Goal: Complete application form

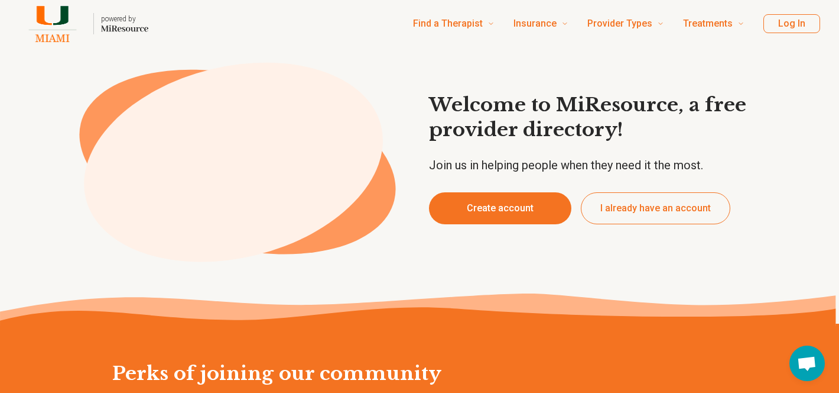
click at [507, 200] on button "Create account" at bounding box center [500, 208] width 142 height 32
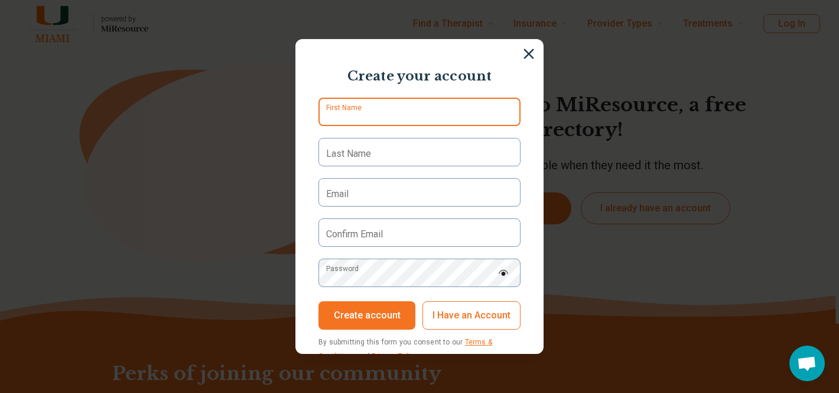
click at [421, 107] on input "First Name" at bounding box center [420, 112] width 202 height 28
type input "*****"
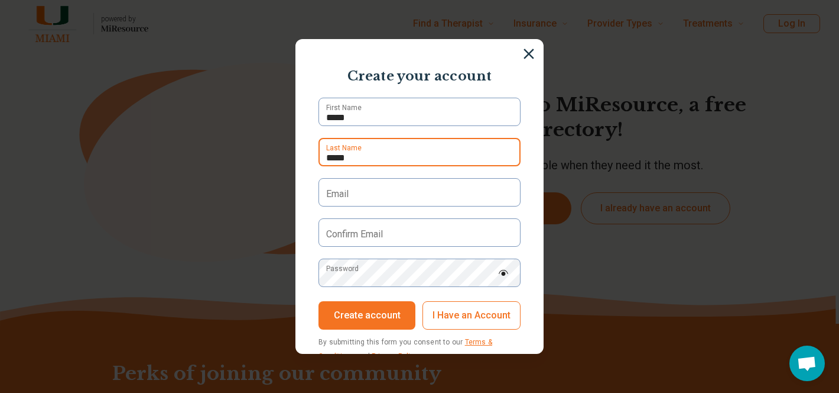
type input "*****"
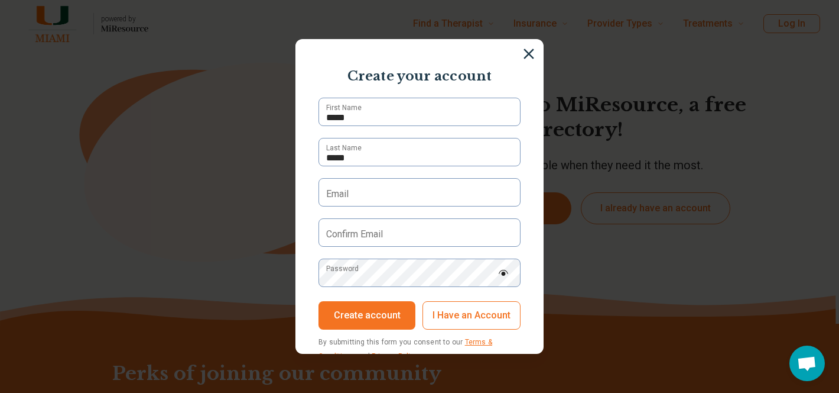
click at [338, 192] on label "Email" at bounding box center [337, 194] width 22 height 14
click at [338, 192] on input "Email" at bounding box center [420, 192] width 202 height 28
type input "**********"
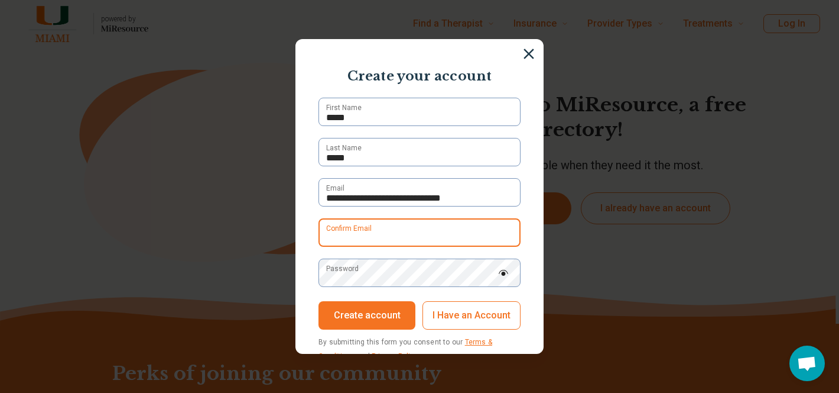
click at [391, 232] on input "Confirm Email" at bounding box center [420, 232] width 202 height 28
type input "**********"
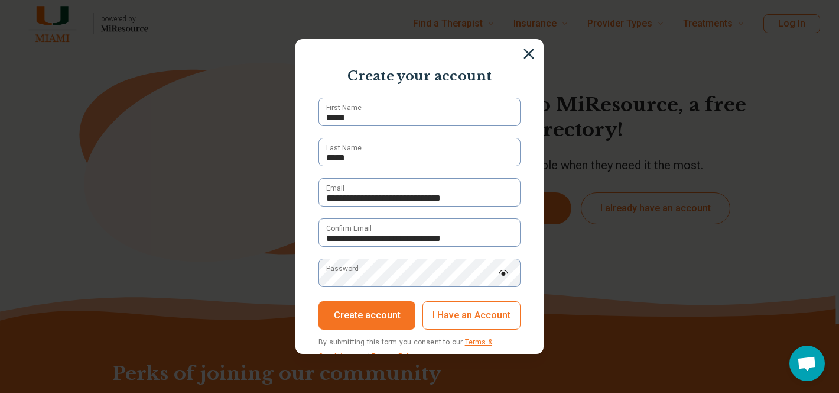
click at [504, 273] on img at bounding box center [503, 273] width 11 height 6
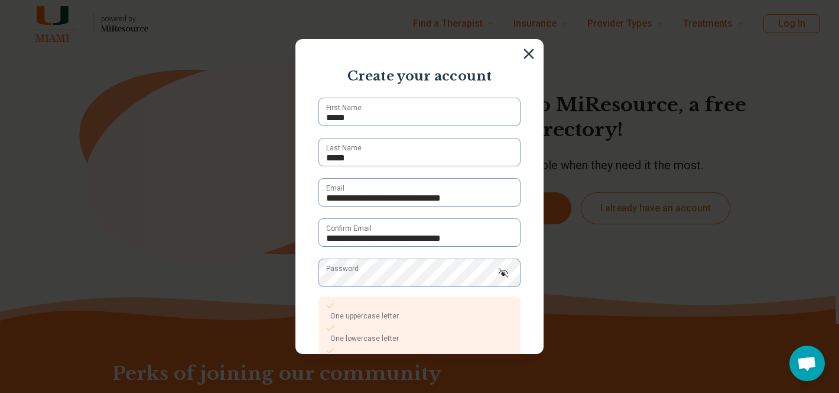
scroll to position [140, 0]
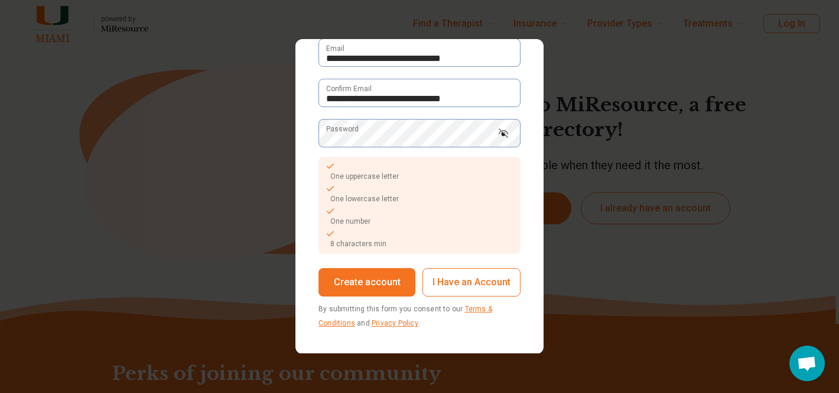
click at [505, 135] on img at bounding box center [503, 132] width 11 height 9
click at [289, 136] on div "**********" at bounding box center [419, 196] width 839 height 393
click at [508, 135] on img at bounding box center [503, 133] width 11 height 6
click at [507, 133] on img at bounding box center [503, 132] width 11 height 9
click at [378, 284] on button "Create account" at bounding box center [367, 282] width 97 height 28
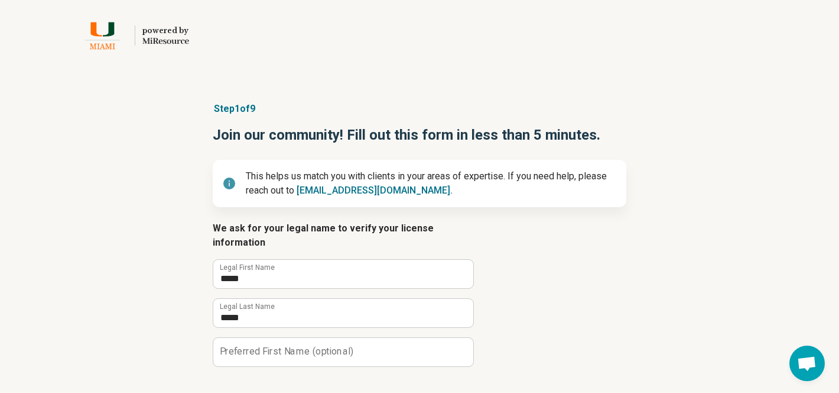
click at [508, 93] on article "Step 1 of 9 Join our community! Fill out this form in less than 5 minutes. This…" at bounding box center [420, 267] width 452 height 378
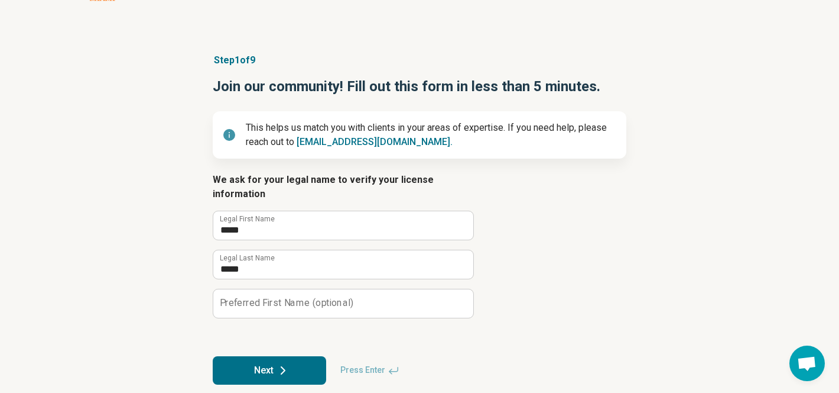
scroll to position [49, 0]
click at [271, 355] on button "Next" at bounding box center [270, 369] width 114 height 28
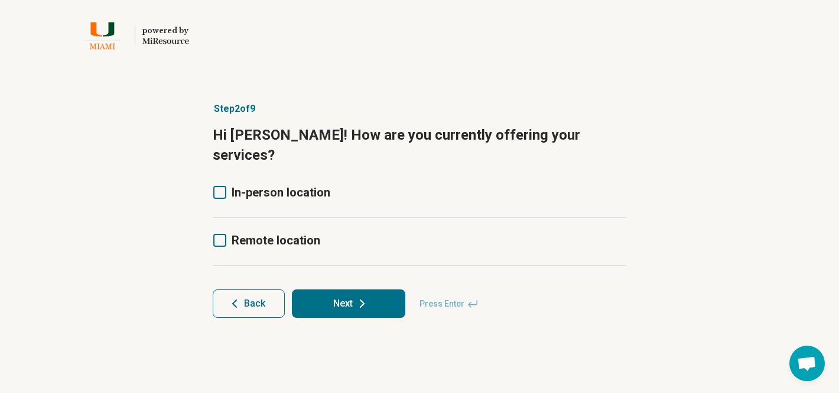
click at [214, 186] on icon at bounding box center [219, 192] width 13 height 13
click at [219, 234] on icon at bounding box center [219, 240] width 13 height 13
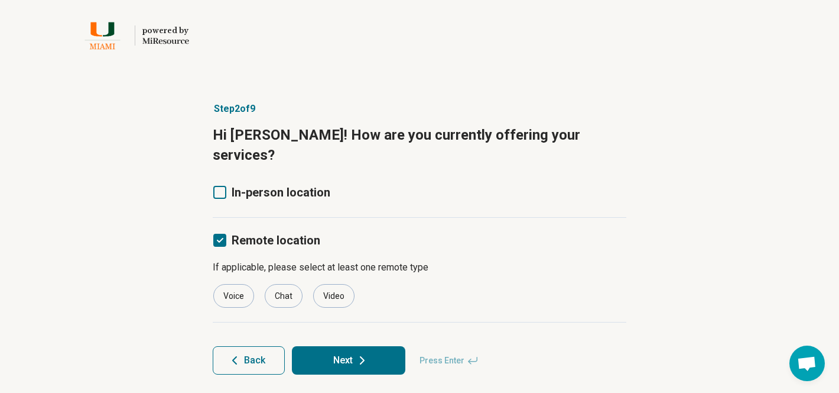
click at [337, 287] on label "Video" at bounding box center [334, 296] width 43 height 24
click at [364, 353] on icon at bounding box center [362, 360] width 14 height 14
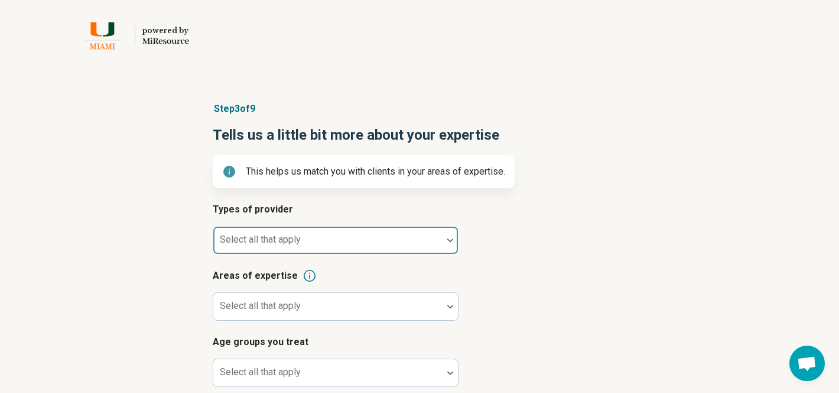
click at [430, 238] on div at bounding box center [328, 244] width 220 height 17
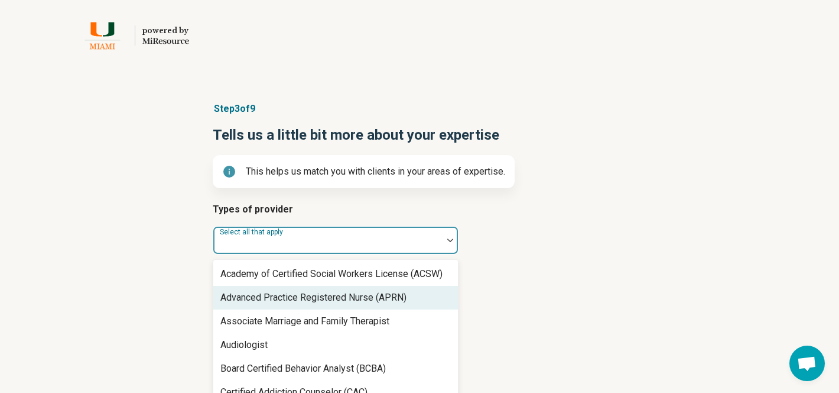
scroll to position [61, 0]
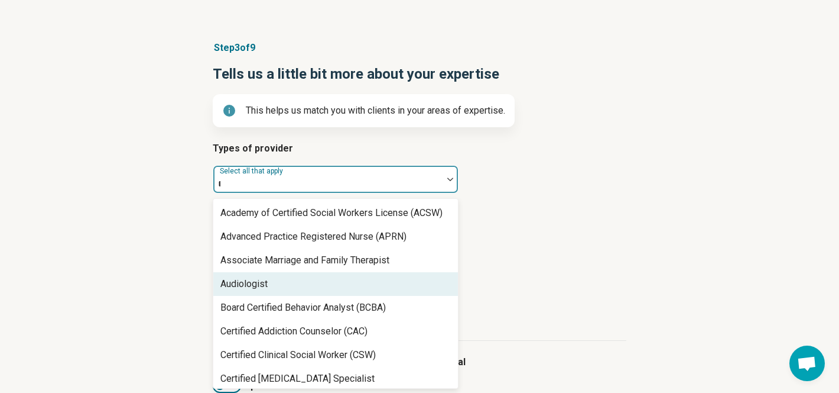
type input "**"
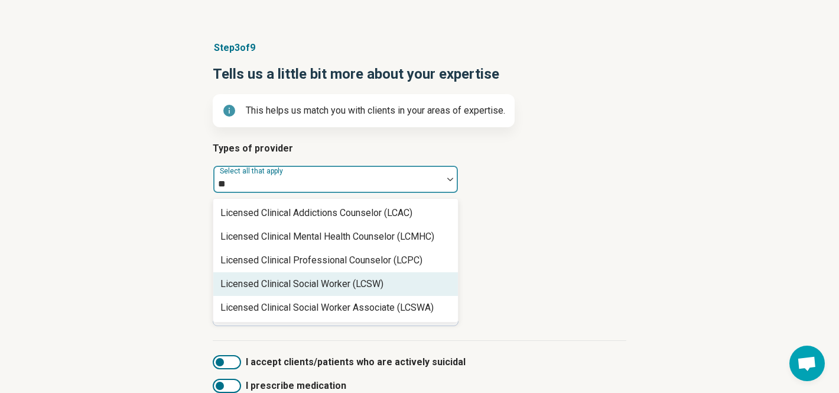
click at [397, 287] on div "Licensed Clinical Social Worker (LCSW)" at bounding box center [335, 284] width 245 height 24
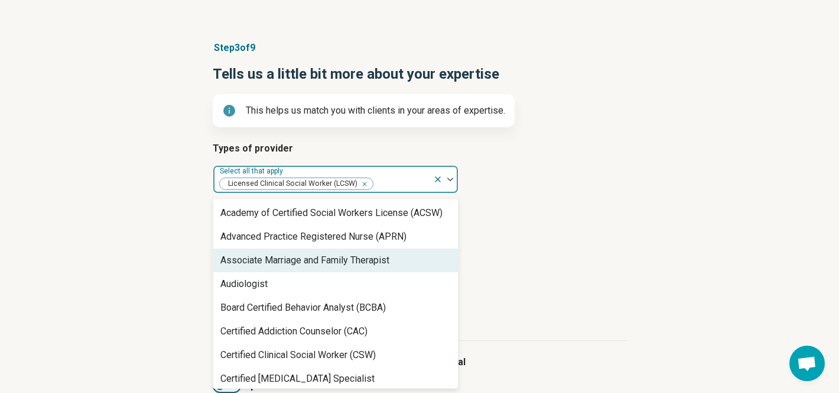
click at [524, 242] on article "Areas of expertise Select all that apply" at bounding box center [420, 233] width 414 height 52
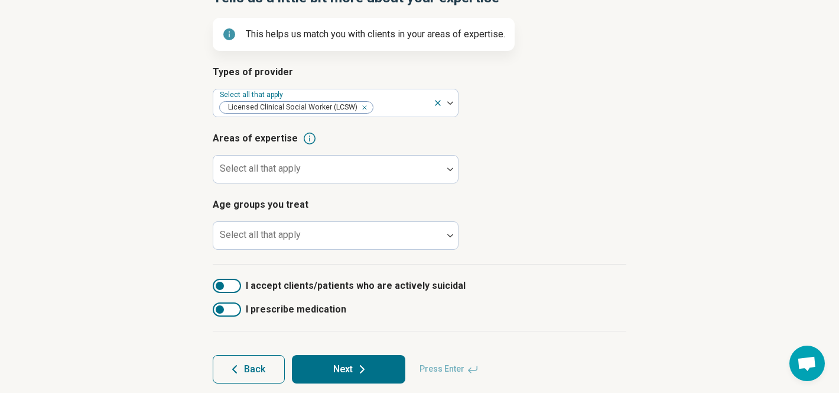
scroll to position [151, 0]
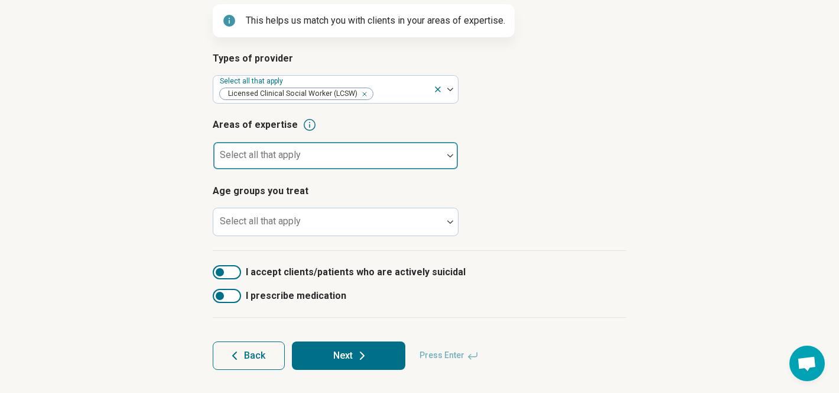
click at [435, 158] on div at bounding box center [328, 160] width 220 height 17
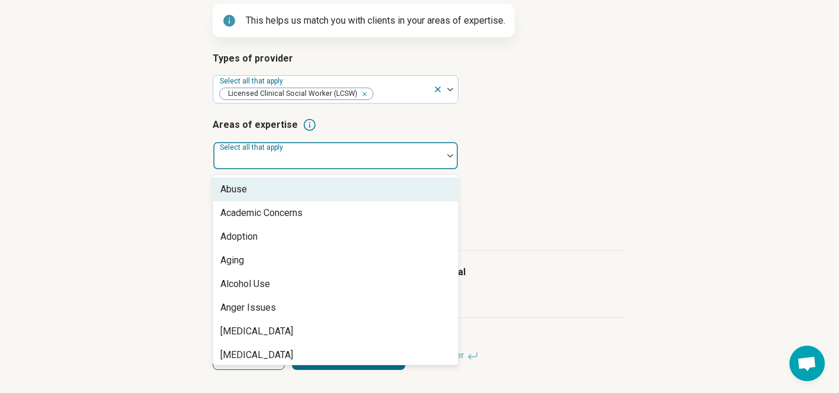
click at [355, 151] on div at bounding box center [327, 155] width 229 height 26
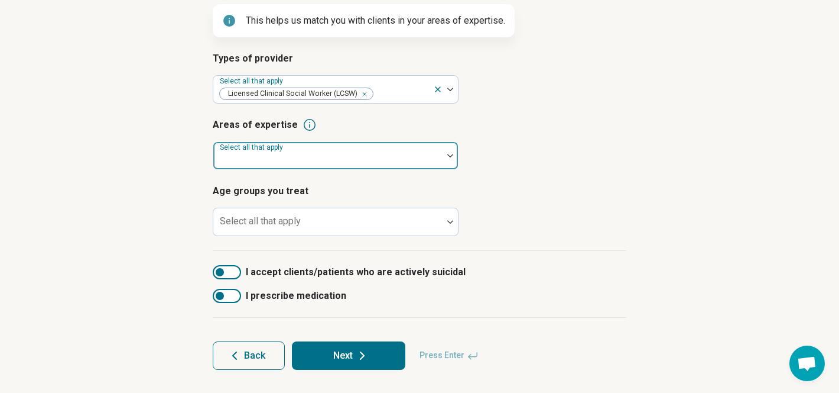
click at [355, 151] on div at bounding box center [327, 155] width 229 height 26
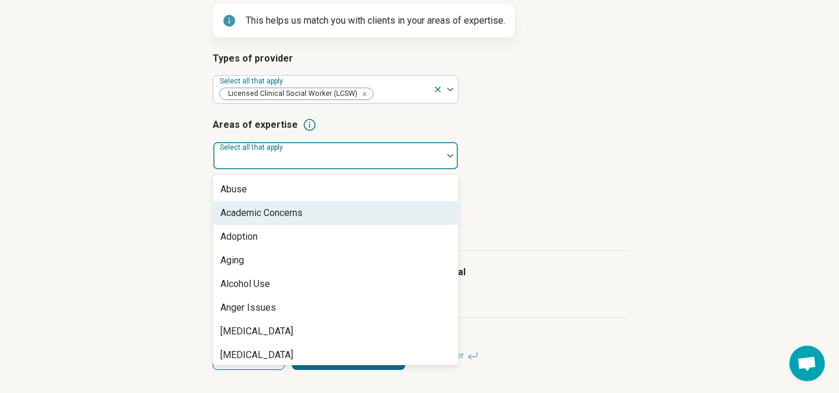
click at [324, 215] on div "Academic Concerns" at bounding box center [335, 213] width 245 height 24
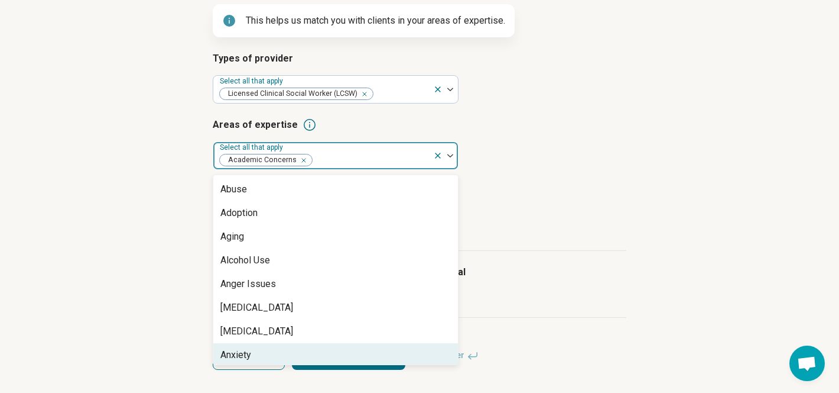
click at [290, 360] on div "Anxiety" at bounding box center [335, 355] width 245 height 24
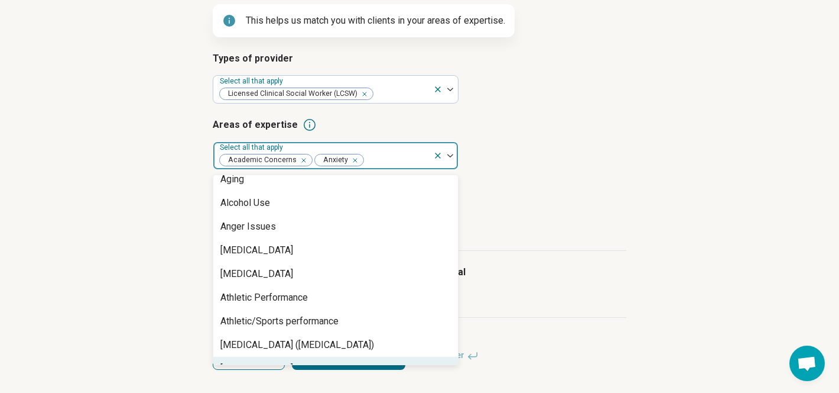
scroll to position [81, 0]
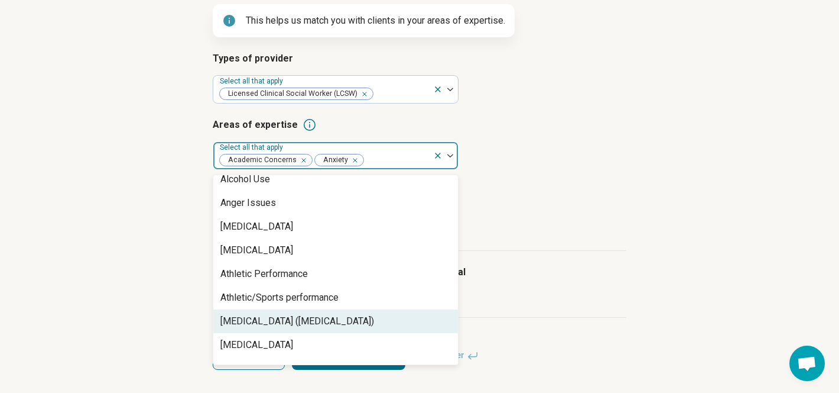
click at [309, 323] on div "Attention Deficit Hyperactivity Disorder (ADHD)" at bounding box center [298, 321] width 154 height 14
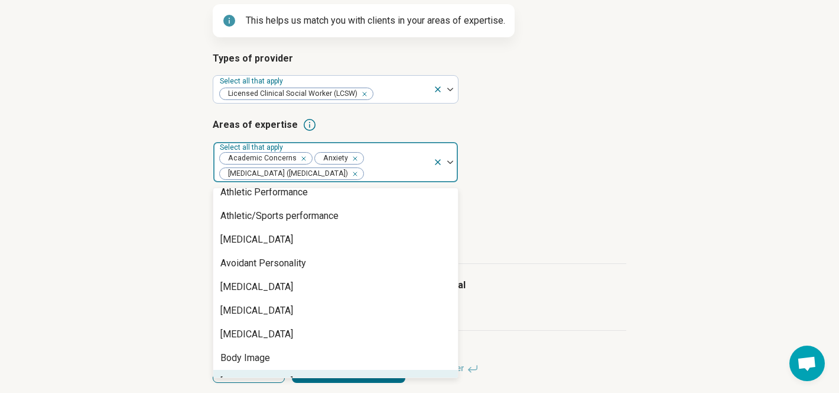
scroll to position [199, 0]
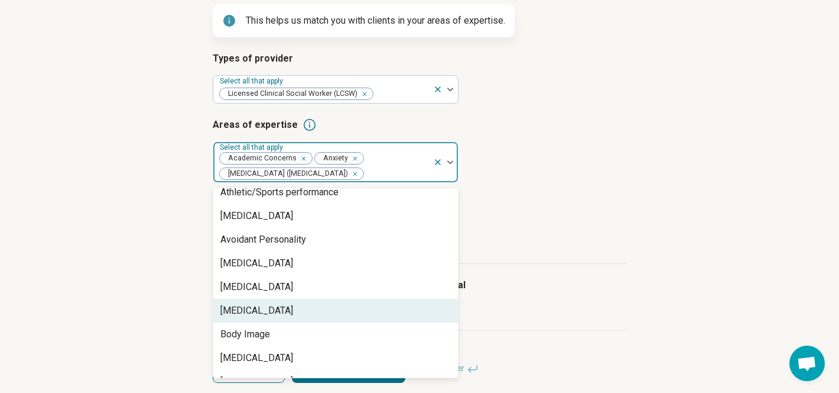
click at [307, 313] on div "Bipolar Disorder" at bounding box center [335, 311] width 245 height 24
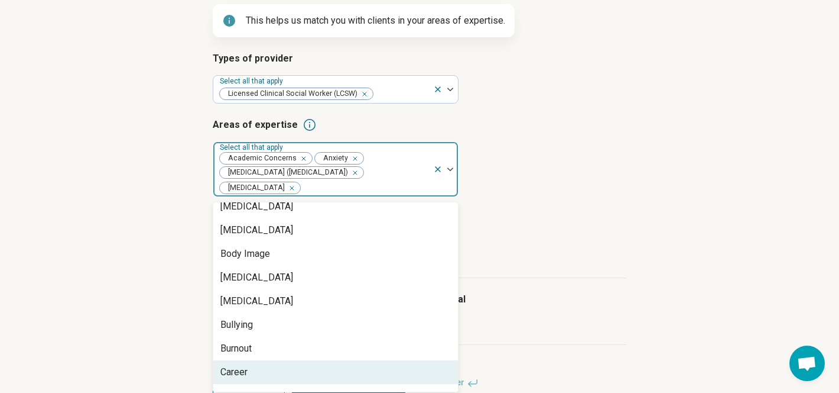
scroll to position [294, 0]
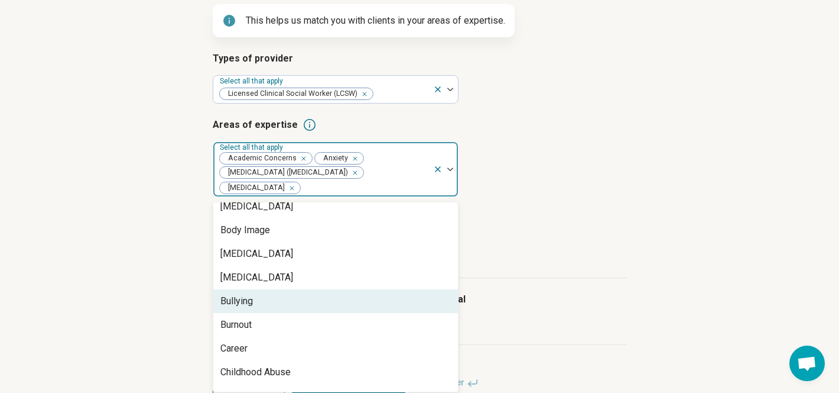
click at [269, 307] on div "Bullying" at bounding box center [335, 301] width 245 height 24
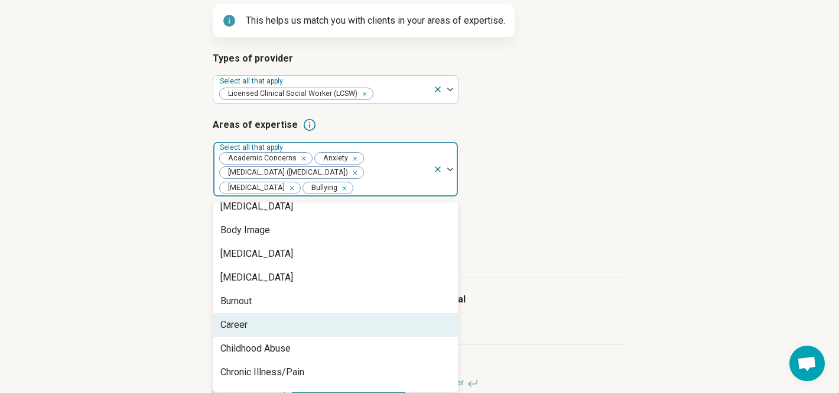
click at [266, 323] on div "Career" at bounding box center [335, 325] width 245 height 24
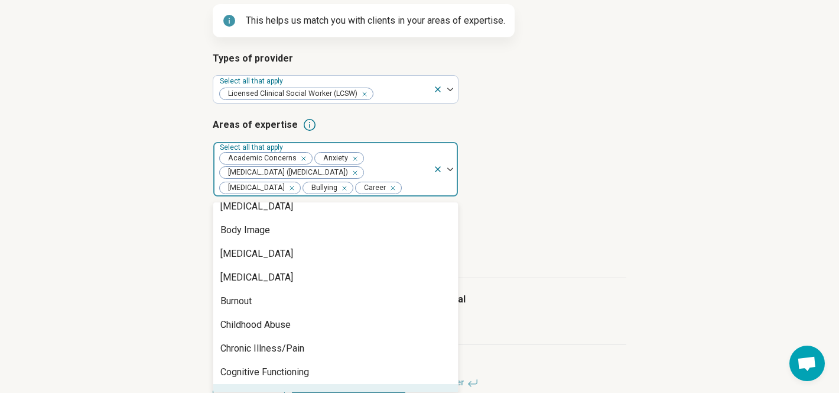
scroll to position [317, 0]
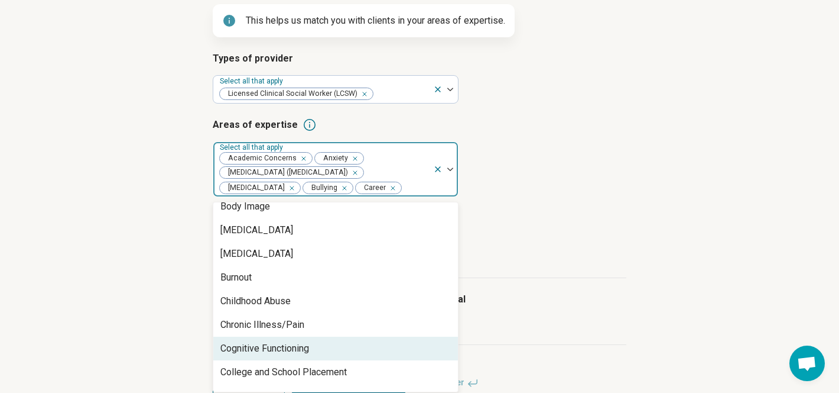
click at [283, 356] on div "Cognitive Functioning" at bounding box center [335, 348] width 245 height 24
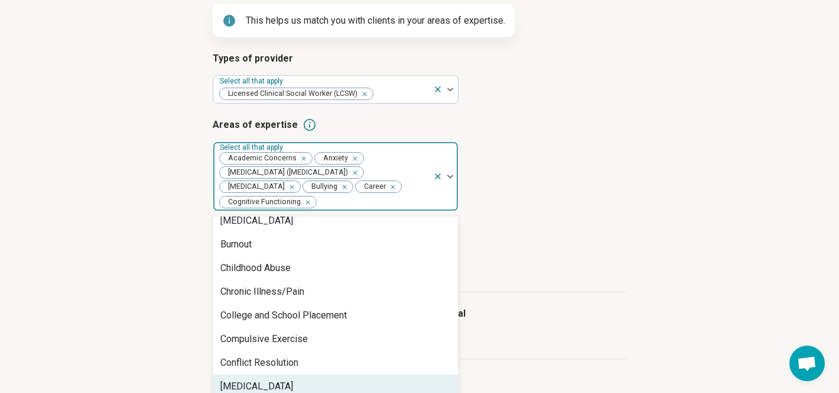
scroll to position [388, 0]
click at [289, 378] on div "Depression" at bounding box center [335, 386] width 245 height 24
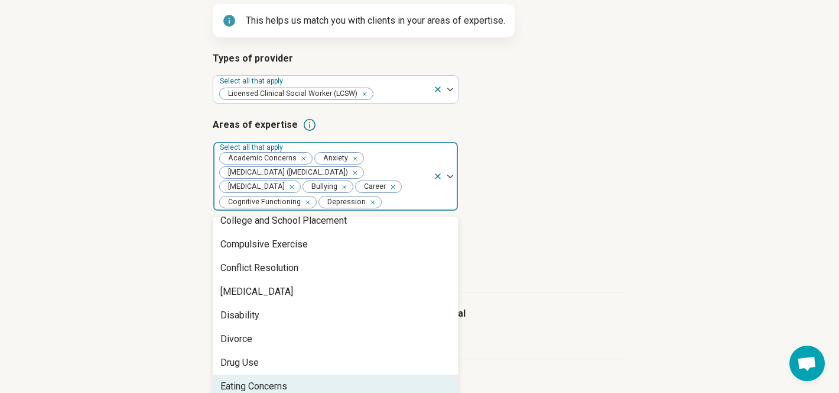
scroll to position [483, 0]
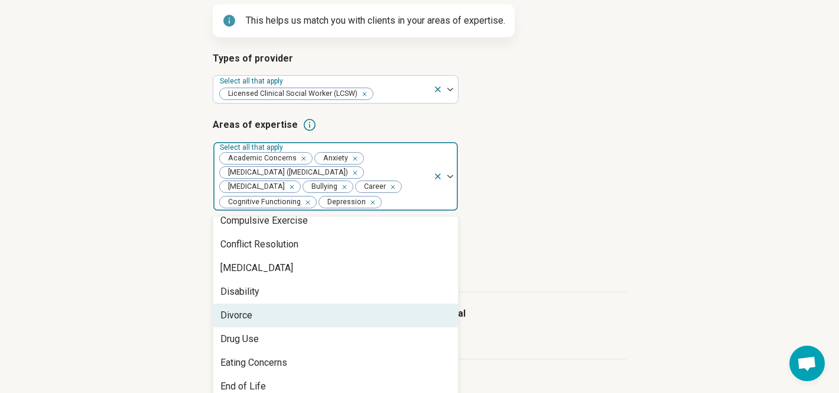
click at [261, 320] on div "Divorce" at bounding box center [335, 315] width 245 height 24
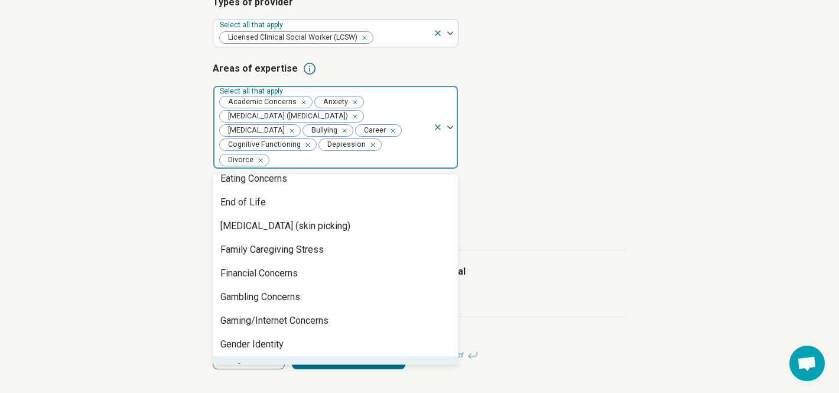
scroll to position [625, 0]
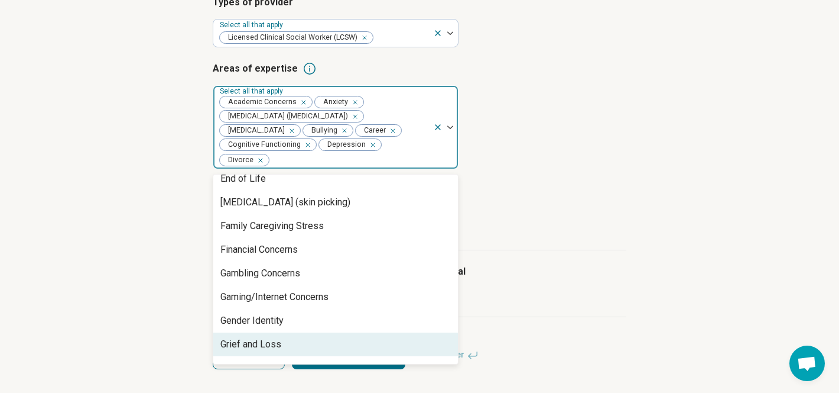
click at [280, 343] on div "Grief and Loss" at bounding box center [251, 344] width 61 height 14
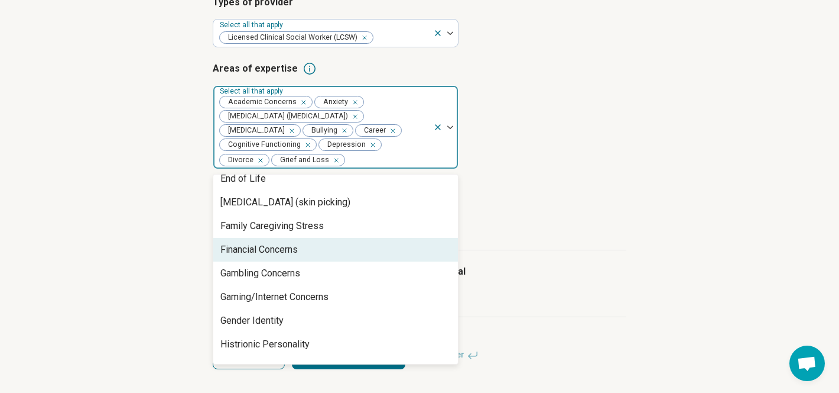
click at [309, 254] on div "Financial Concerns" at bounding box center [335, 250] width 245 height 24
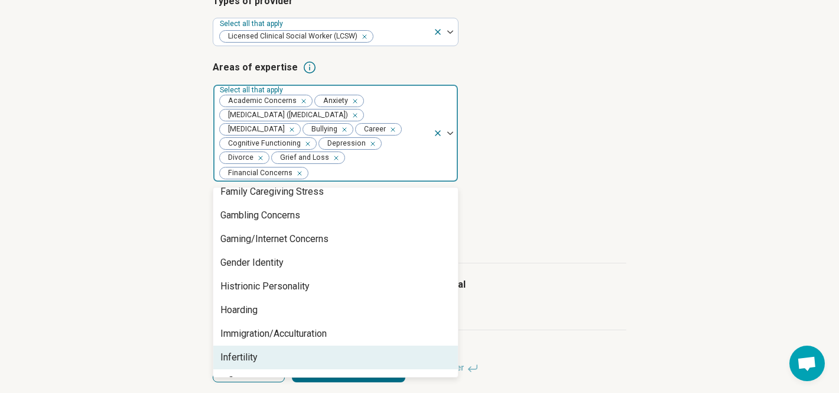
scroll to position [696, 0]
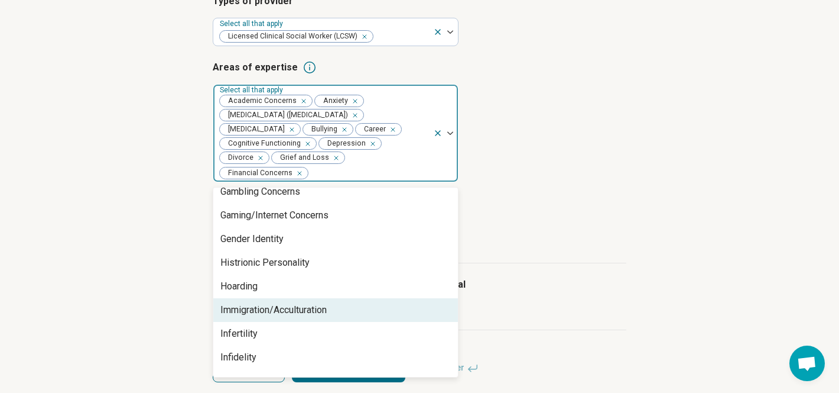
click at [273, 316] on div "Immigration/Acculturation" at bounding box center [274, 310] width 106 height 14
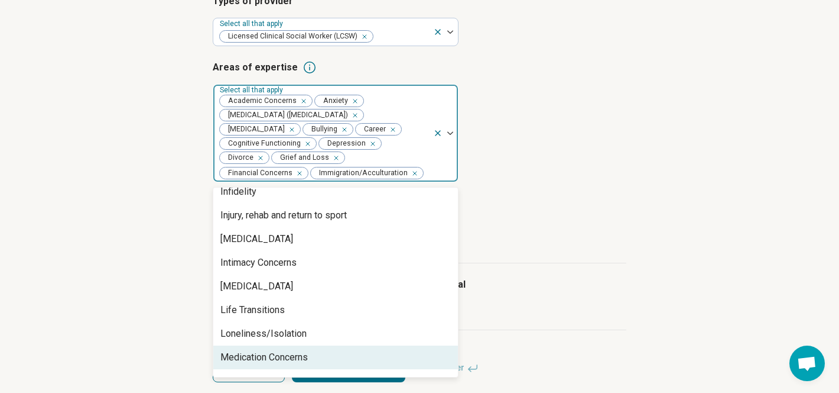
scroll to position [861, 0]
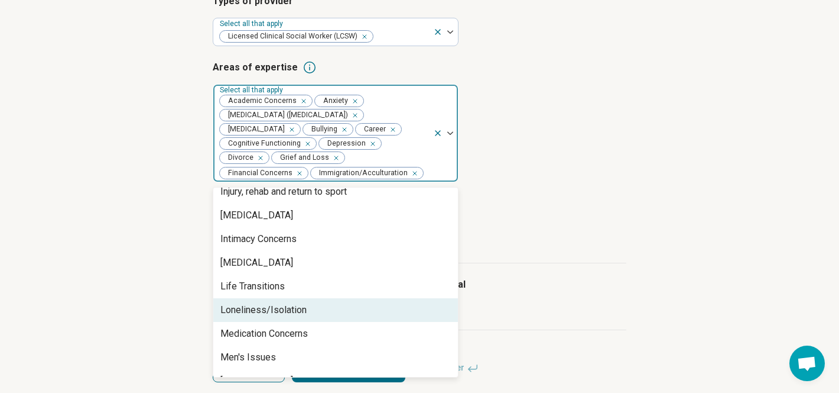
click at [271, 314] on div "Loneliness/Isolation" at bounding box center [264, 310] width 86 height 14
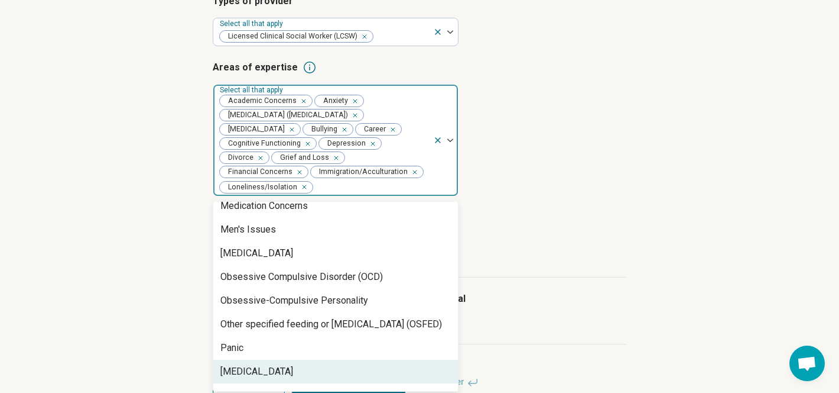
scroll to position [1003, 0]
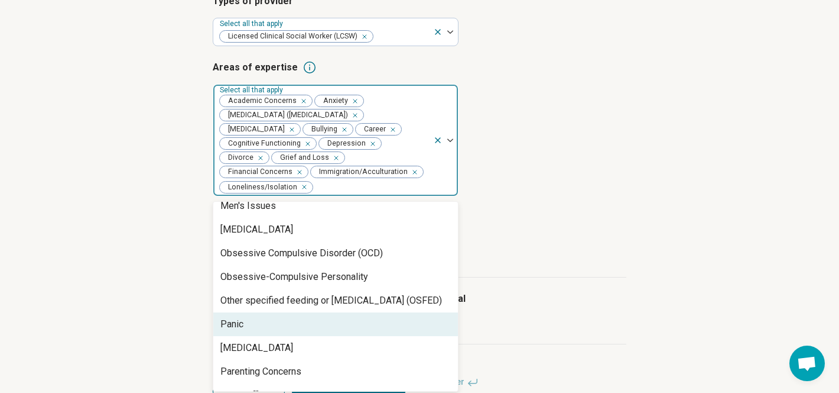
click at [269, 330] on div "Panic" at bounding box center [335, 324] width 245 height 24
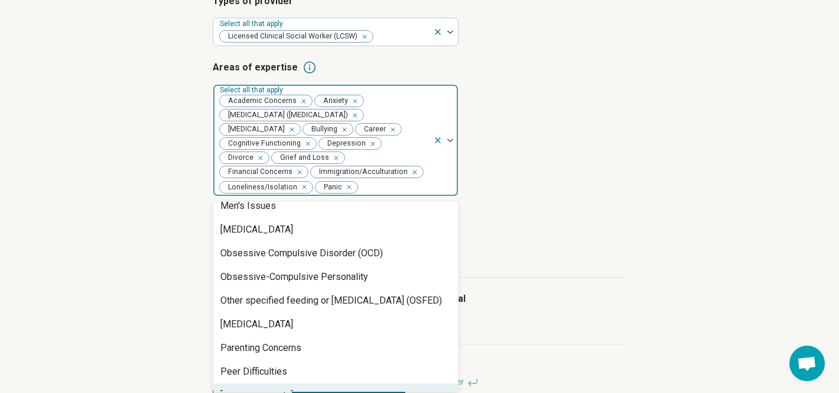
scroll to position [1027, 0]
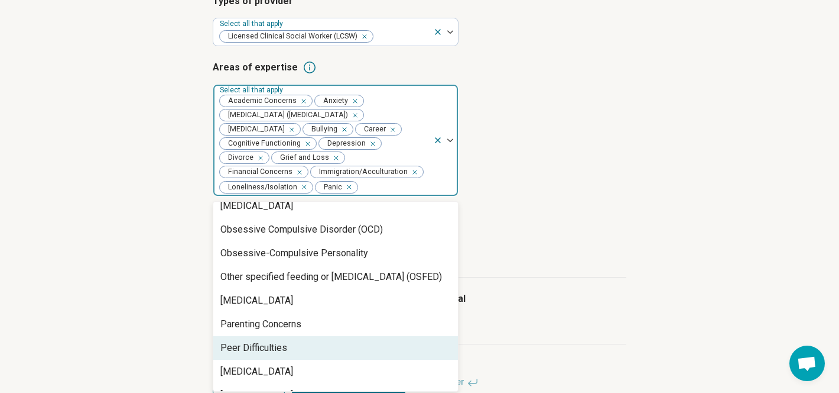
click at [272, 343] on div "Peer Difficulties" at bounding box center [254, 348] width 67 height 14
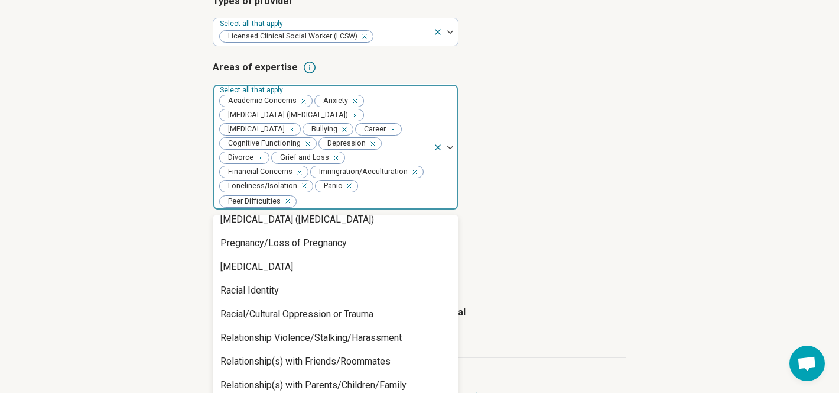
scroll to position [1405, 0]
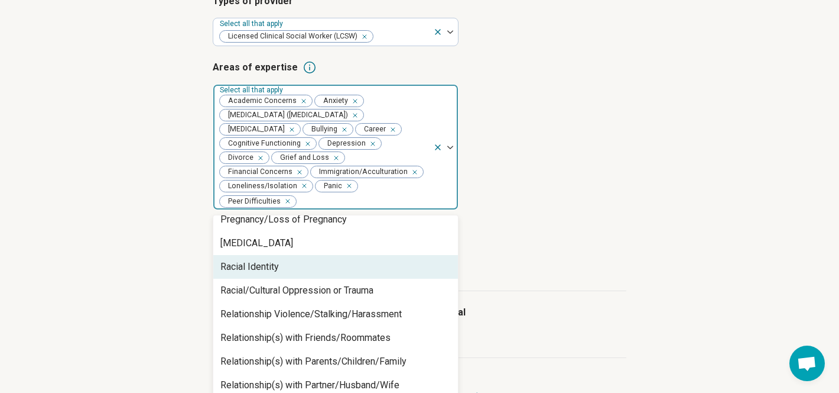
click at [252, 270] on div "Racial Identity" at bounding box center [250, 267] width 59 height 14
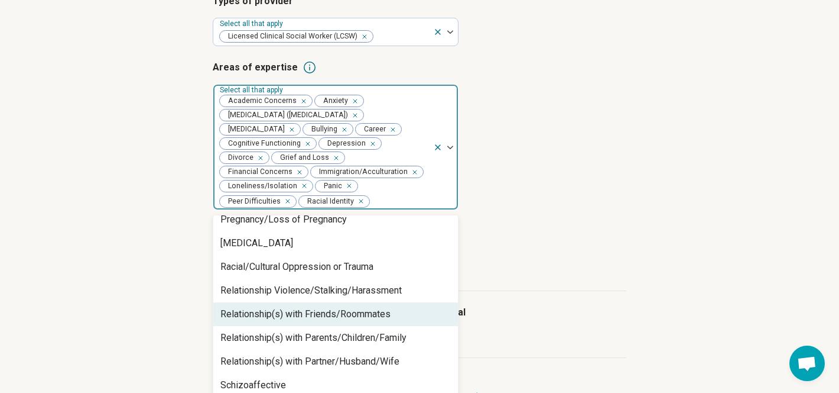
click at [252, 326] on div "Relationship(s) with Friends/Roommates" at bounding box center [335, 314] width 245 height 24
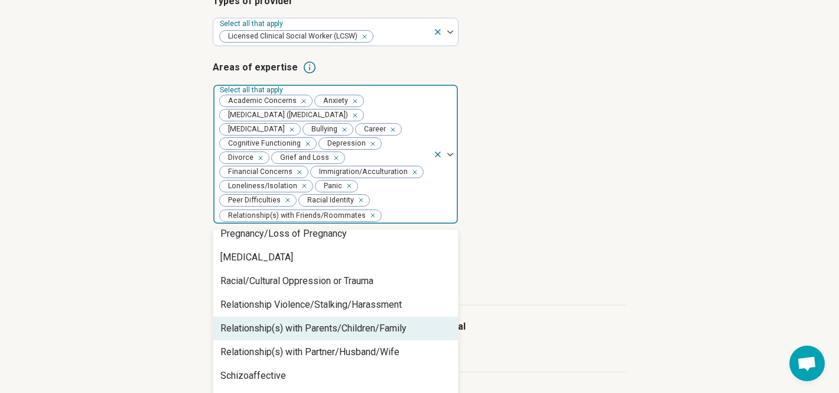
click at [253, 322] on div "Relationship(s) with Parents/Children/Family" at bounding box center [335, 328] width 245 height 24
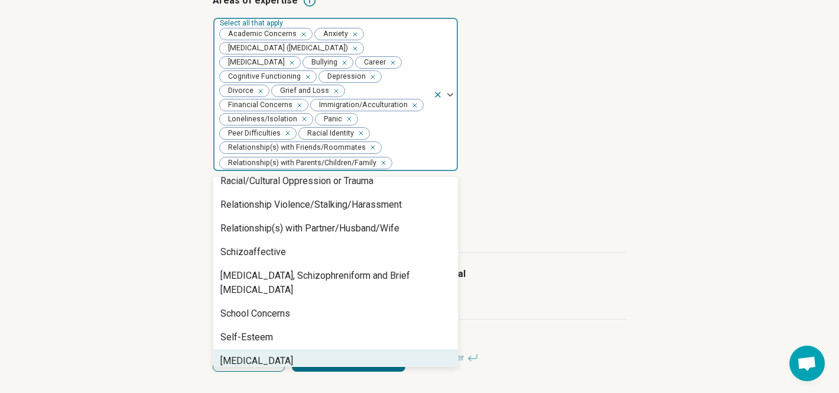
scroll to position [281, 0]
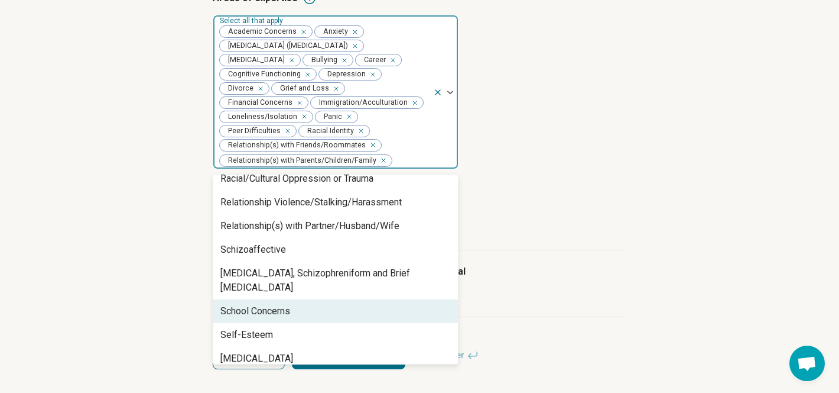
click at [257, 304] on div "School Concerns" at bounding box center [256, 311] width 70 height 14
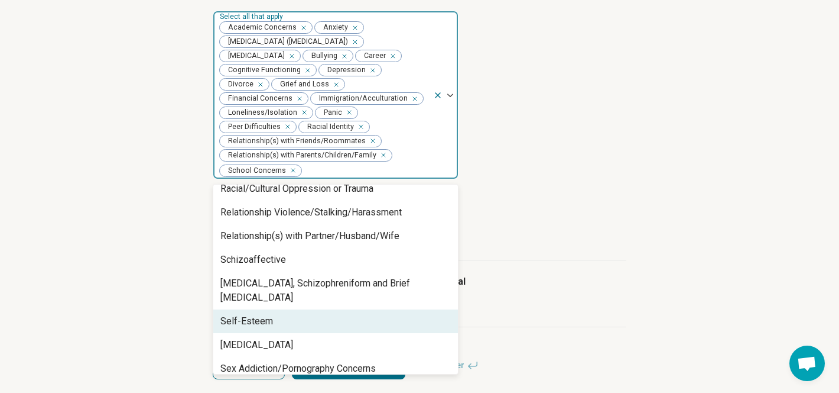
click at [257, 317] on div "Self-Esteem" at bounding box center [247, 321] width 53 height 14
click at [257, 317] on div "Self-Harm" at bounding box center [257, 321] width 73 height 14
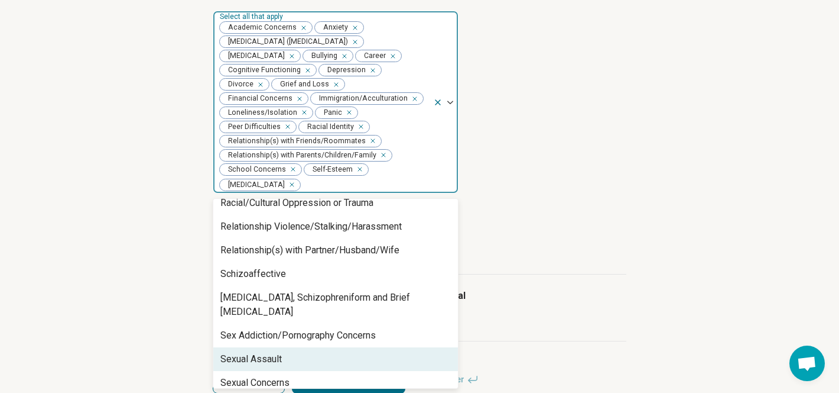
click at [260, 352] on div "Sexual Assault" at bounding box center [251, 359] width 61 height 14
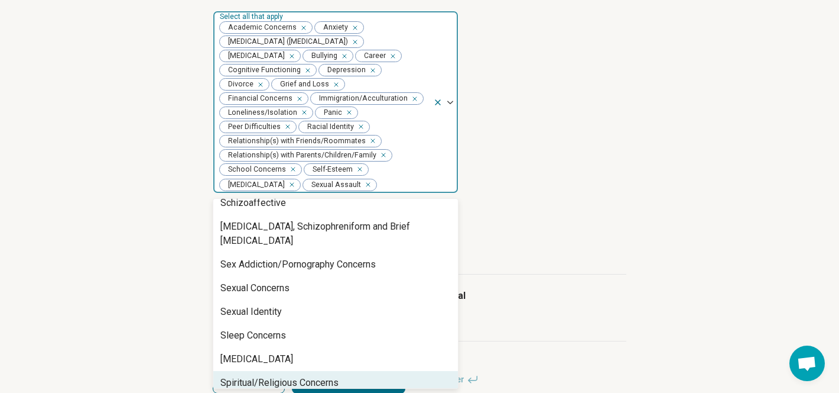
scroll to position [1547, 0]
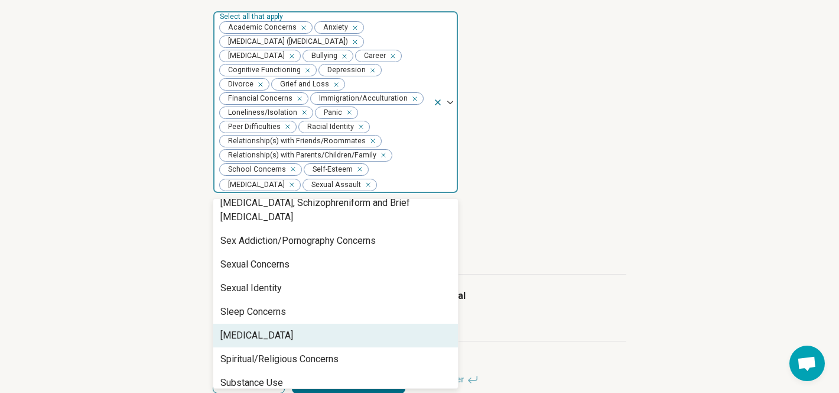
click at [261, 330] on div "[MEDICAL_DATA]" at bounding box center [257, 335] width 73 height 14
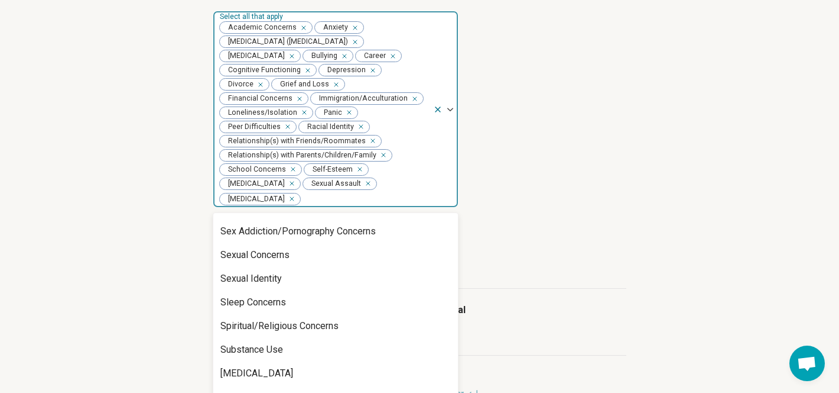
scroll to position [1594, 0]
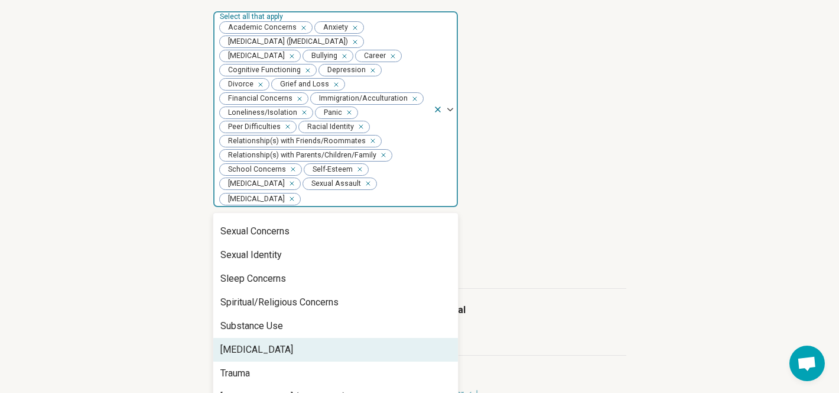
click at [259, 342] on div "[MEDICAL_DATA]" at bounding box center [257, 349] width 73 height 14
click at [259, 338] on div "Trauma" at bounding box center [335, 350] width 245 height 24
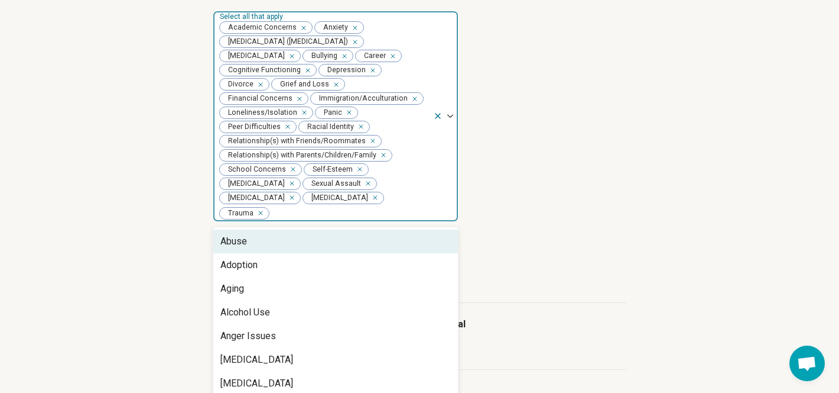
scroll to position [1589, 0]
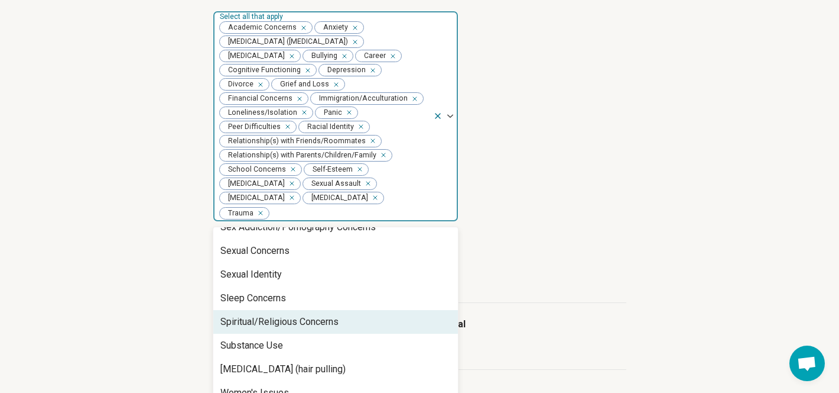
click at [270, 314] on div "Spiritual/Religious Concerns" at bounding box center [280, 321] width 118 height 14
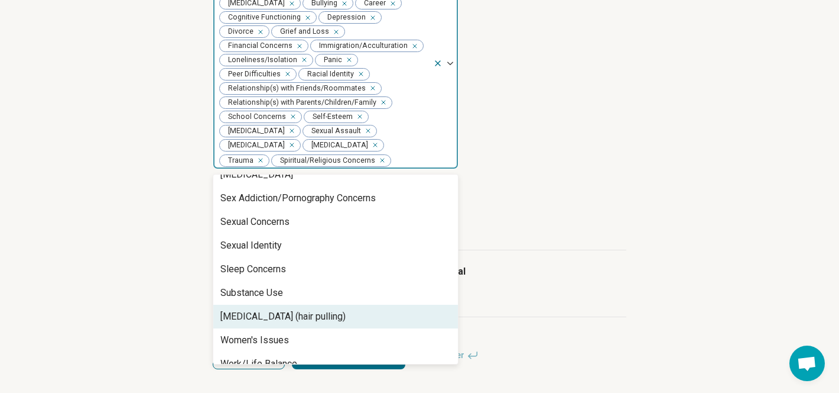
scroll to position [341, 0]
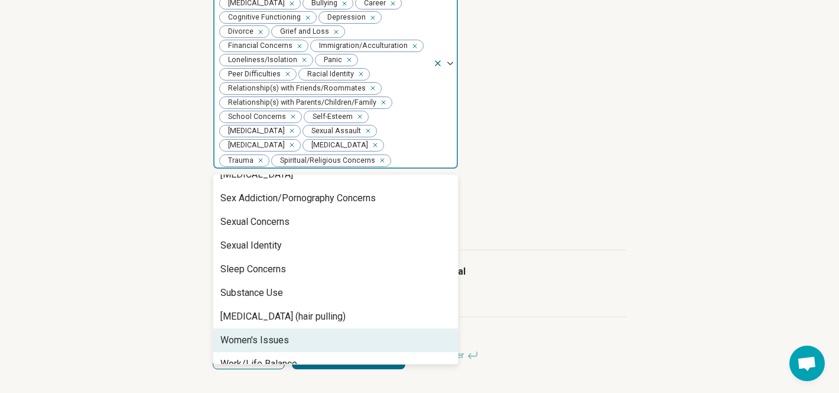
click at [381, 328] on div "Women's Issues" at bounding box center [335, 340] width 245 height 24
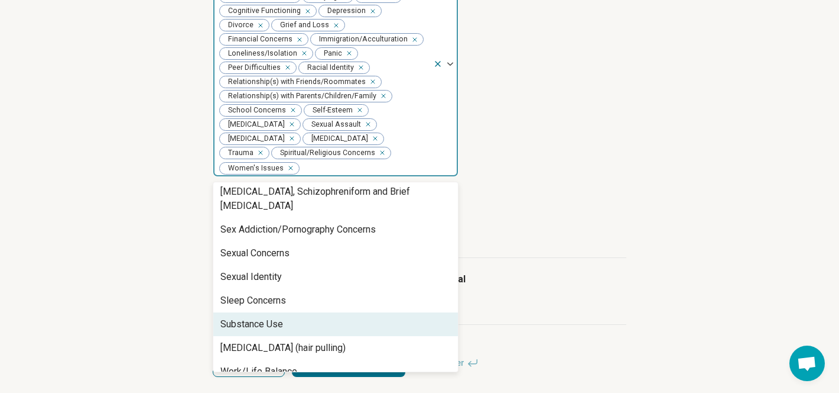
click at [578, 260] on div "I accept clients/patients who are actively suicidal I prescribe medication" at bounding box center [420, 291] width 414 height 67
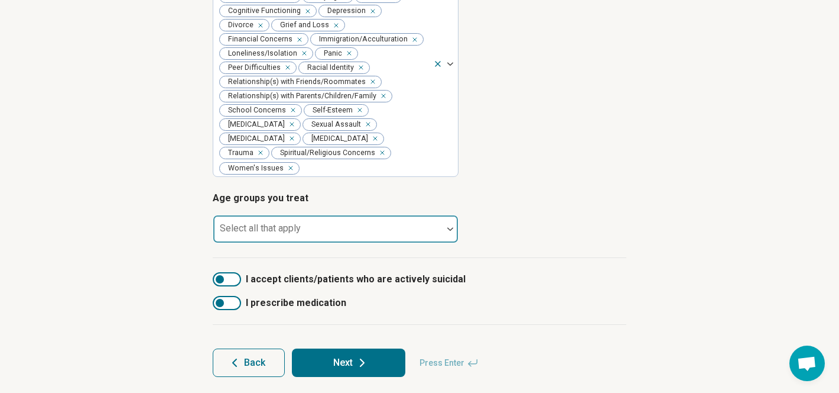
click at [368, 228] on div at bounding box center [328, 233] width 220 height 17
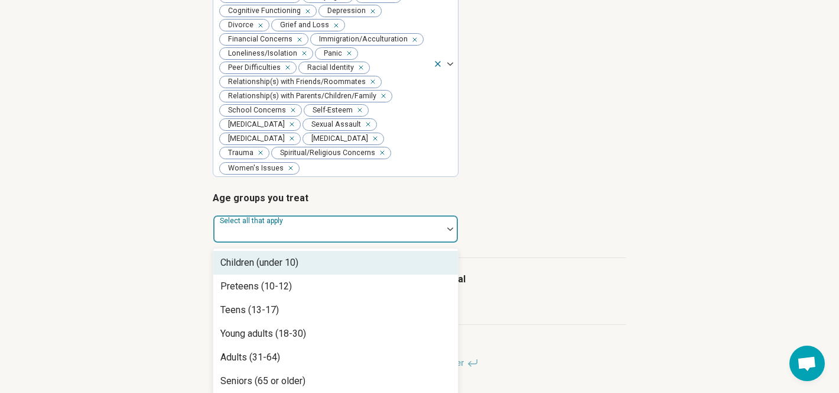
click at [355, 261] on div "Children (under 10)" at bounding box center [335, 263] width 245 height 24
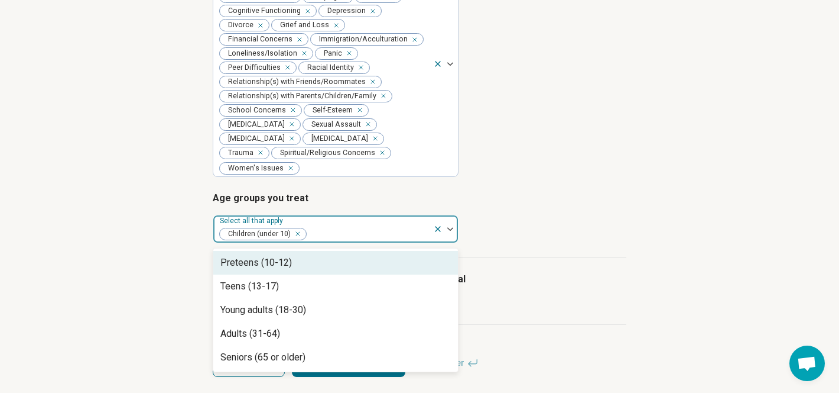
click at [347, 257] on div "Preteens (10-12)" at bounding box center [335, 263] width 245 height 24
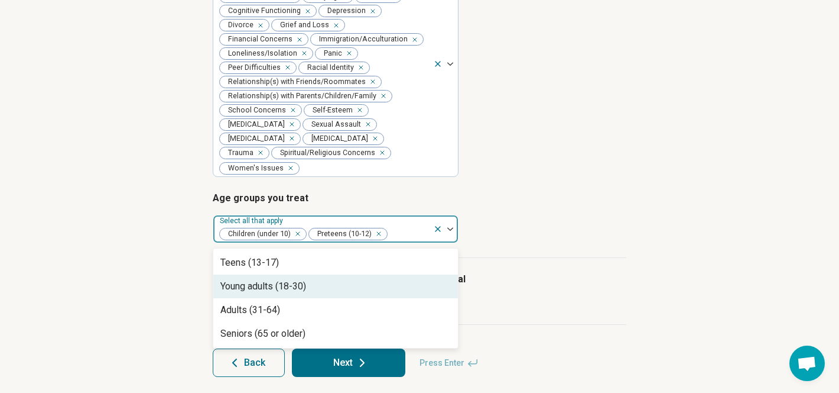
click at [342, 275] on div "Young adults (18-30)" at bounding box center [335, 286] width 245 height 24
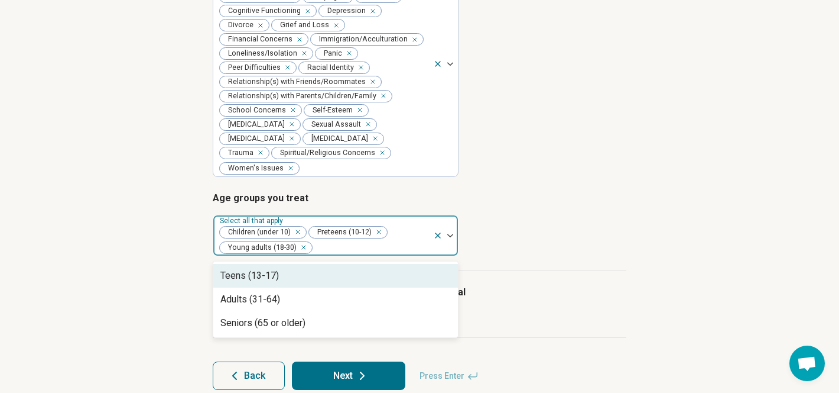
click at [328, 270] on div "Teens (13-17)" at bounding box center [335, 276] width 245 height 24
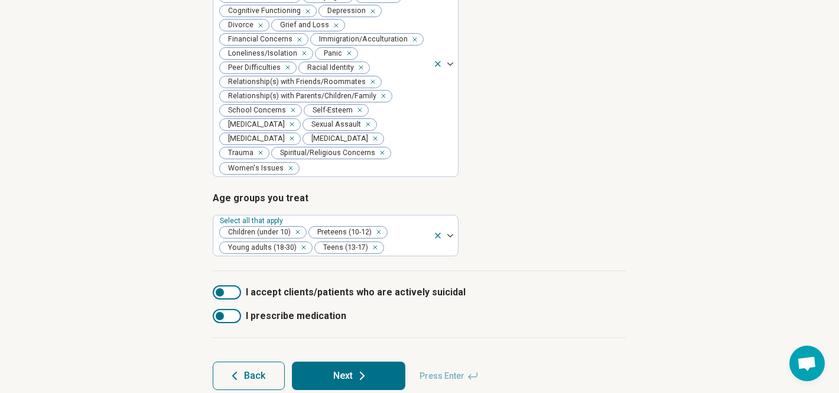
click at [514, 285] on label "I accept clients/patients who are actively suicidal" at bounding box center [420, 292] width 414 height 14
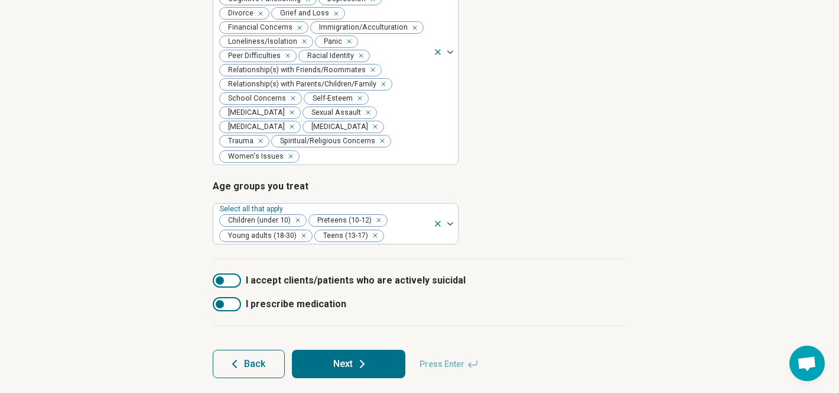
scroll to position [354, 0]
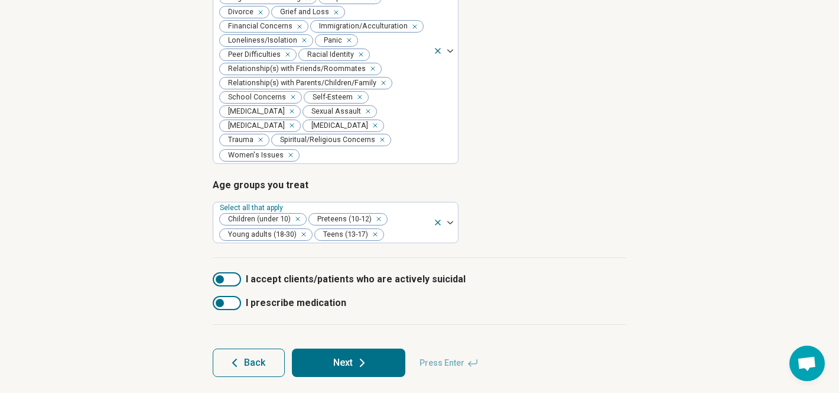
click at [343, 358] on button "Next" at bounding box center [349, 362] width 114 height 28
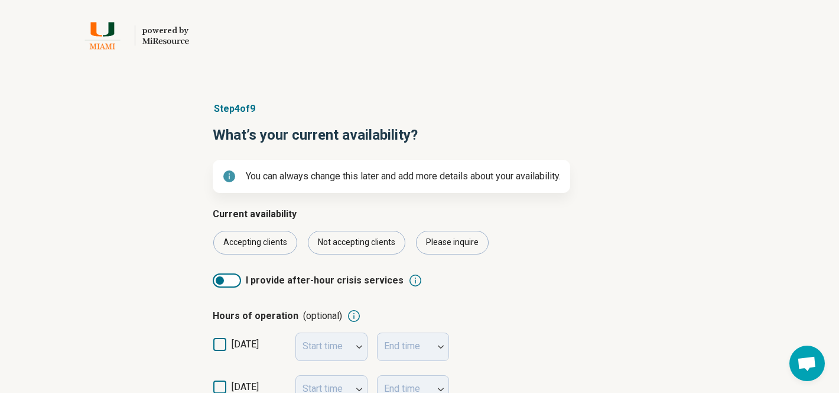
click at [594, 241] on div "Accepting clients Not accepting clients Please inquire" at bounding box center [420, 243] width 414 height 24
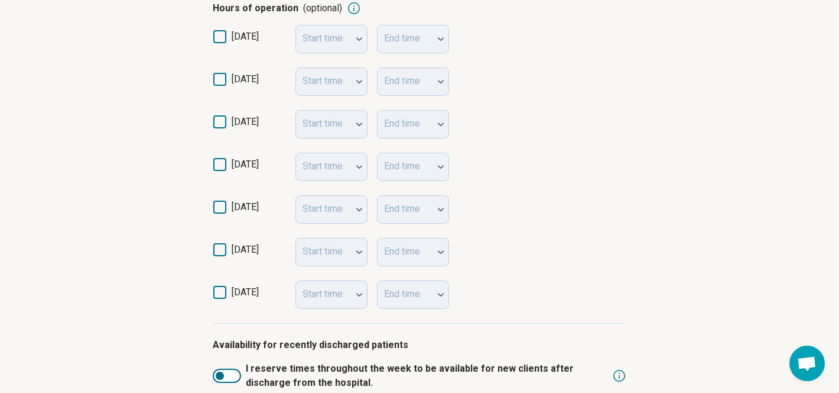
scroll to position [284, 0]
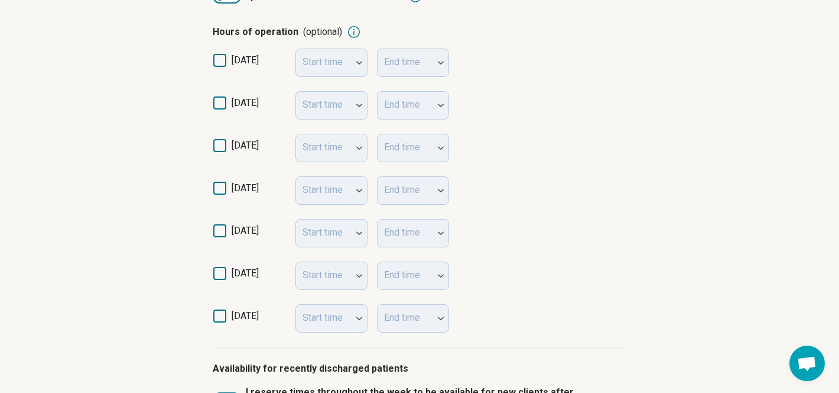
click at [220, 105] on icon at bounding box center [219, 102] width 13 height 13
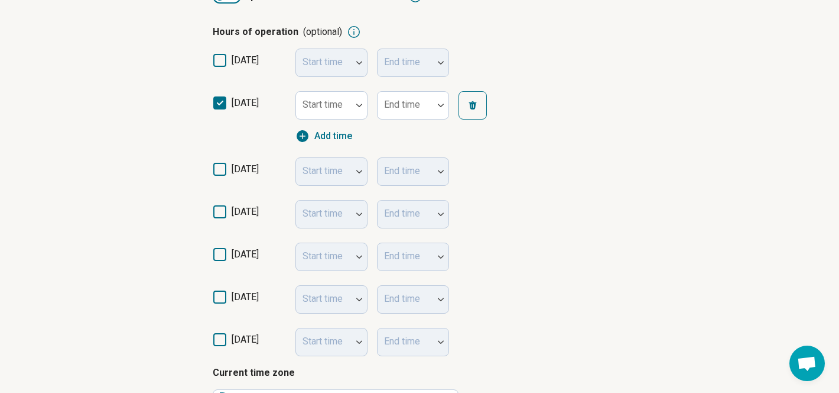
scroll to position [6, 0]
click at [352, 108] on div at bounding box center [359, 105] width 15 height 27
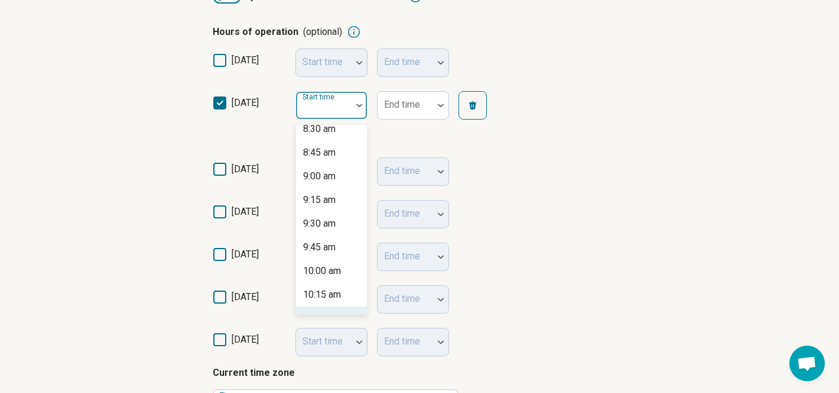
scroll to position [838, 0]
click at [339, 242] on div "10:00 am" at bounding box center [322, 247] width 38 height 14
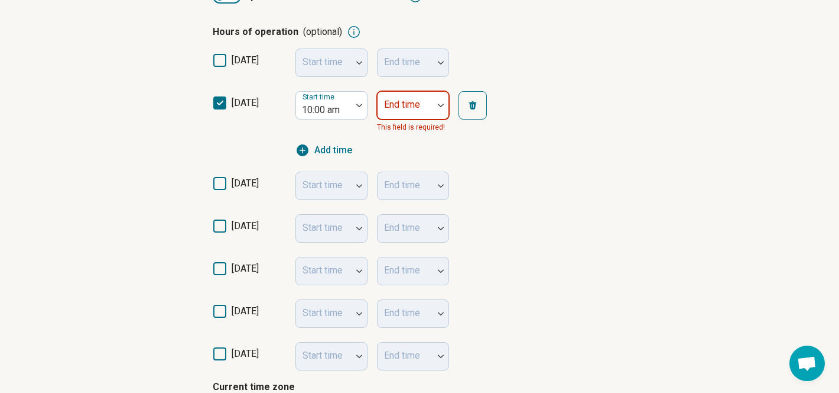
click at [439, 106] on img at bounding box center [441, 105] width 6 height 4
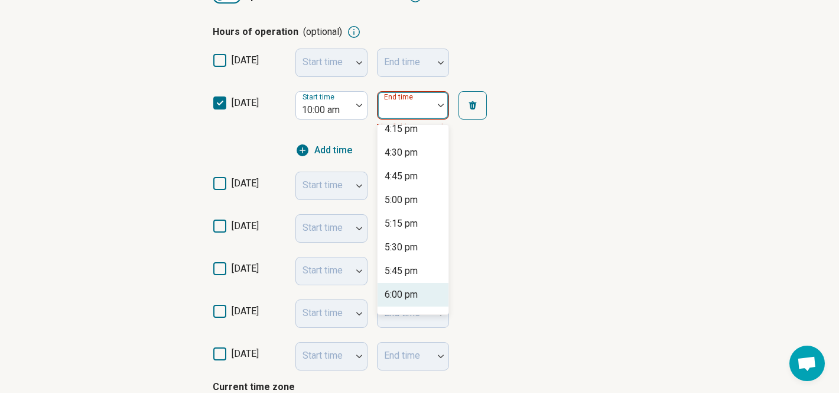
scroll to position [601, 0]
click at [405, 271] on div "6:00 pm" at bounding box center [401, 271] width 33 height 14
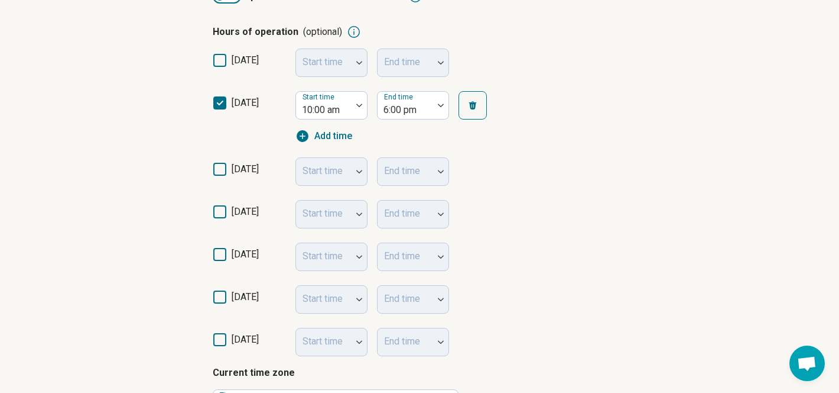
click at [220, 165] on icon at bounding box center [219, 169] width 13 height 13
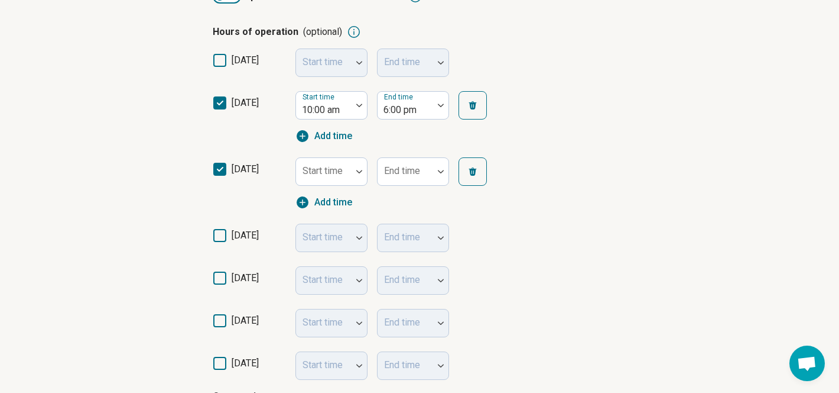
click at [219, 242] on label "wednesday" at bounding box center [249, 240] width 73 height 24
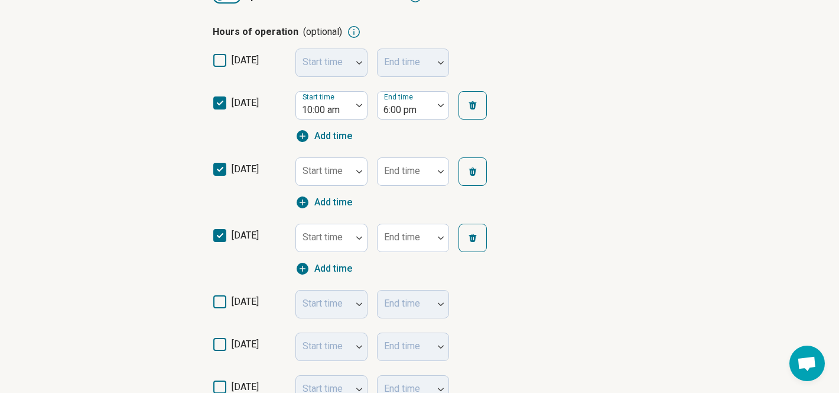
click at [218, 300] on icon at bounding box center [219, 301] width 13 height 13
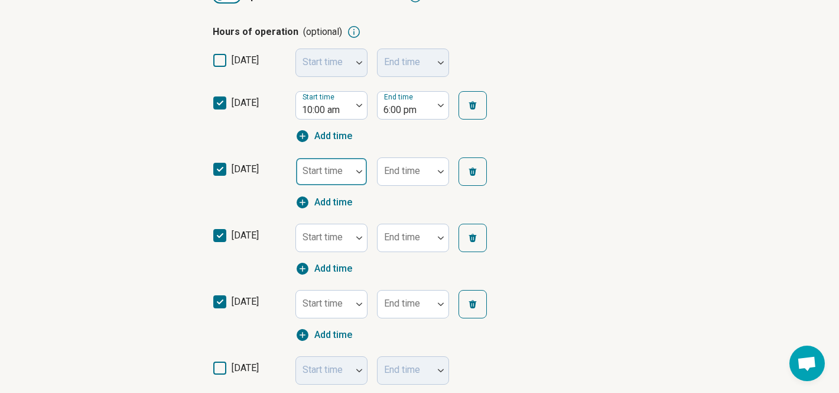
click at [350, 174] on div at bounding box center [324, 171] width 56 height 26
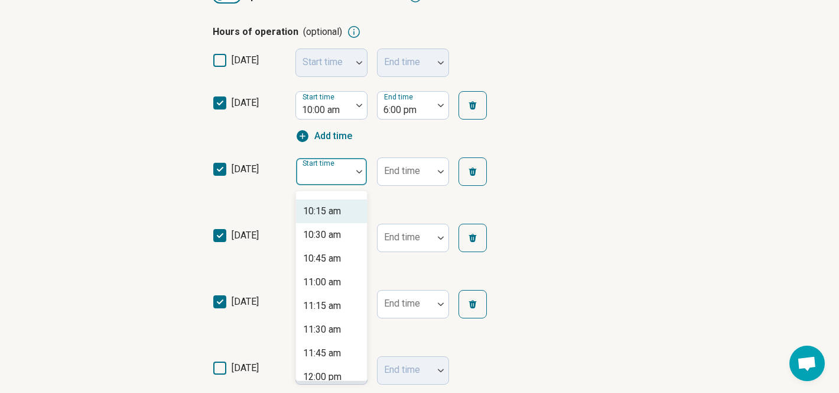
scroll to position [940, 0]
click at [351, 212] on div "10:00 am" at bounding box center [331, 211] width 71 height 24
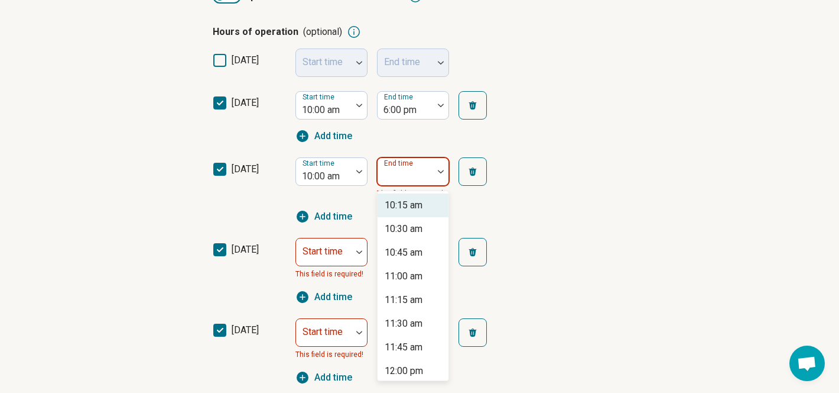
click at [425, 180] on div at bounding box center [405, 176] width 46 height 17
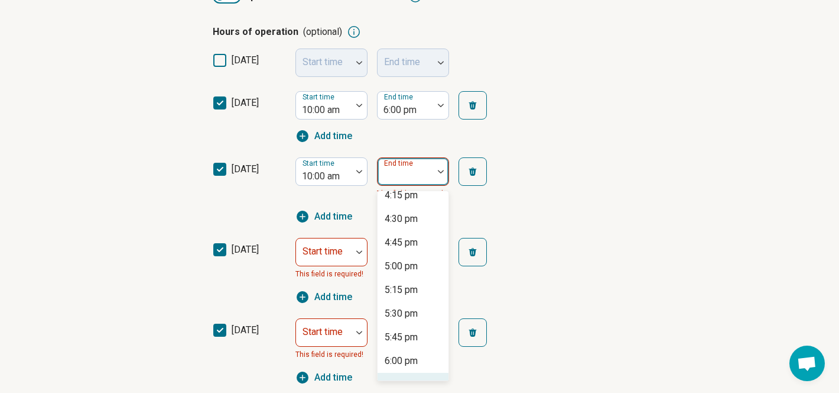
scroll to position [601, 0]
click at [401, 330] on div "6:00 pm" at bounding box center [401, 337] width 33 height 14
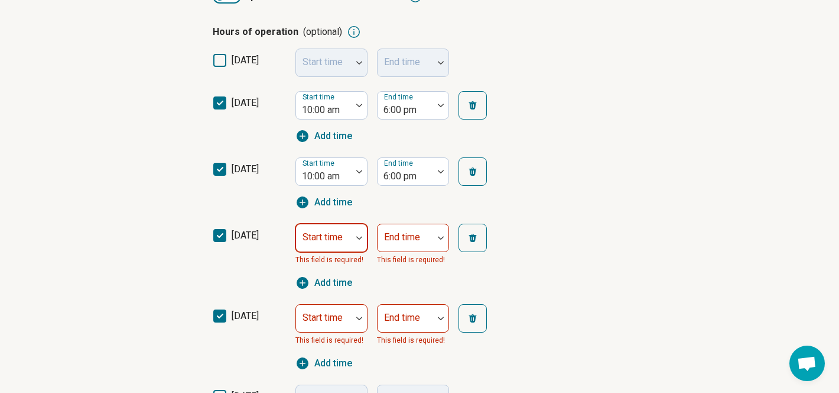
click at [339, 236] on div "Start time" at bounding box center [332, 237] width 72 height 28
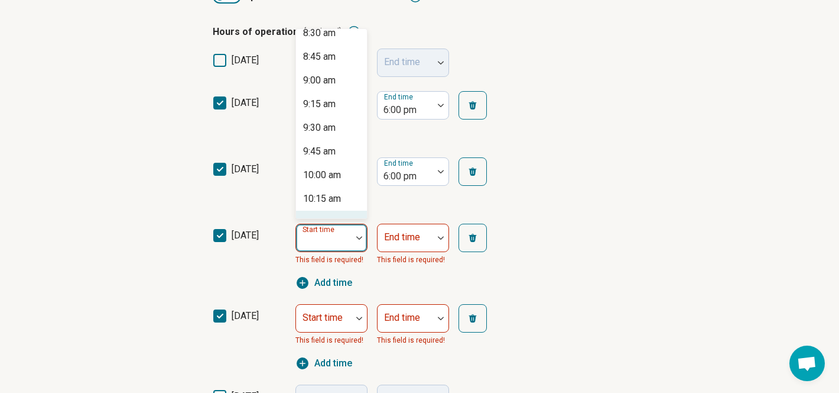
scroll to position [885, 0]
click at [326, 99] on div "10:00 am" at bounding box center [322, 104] width 38 height 14
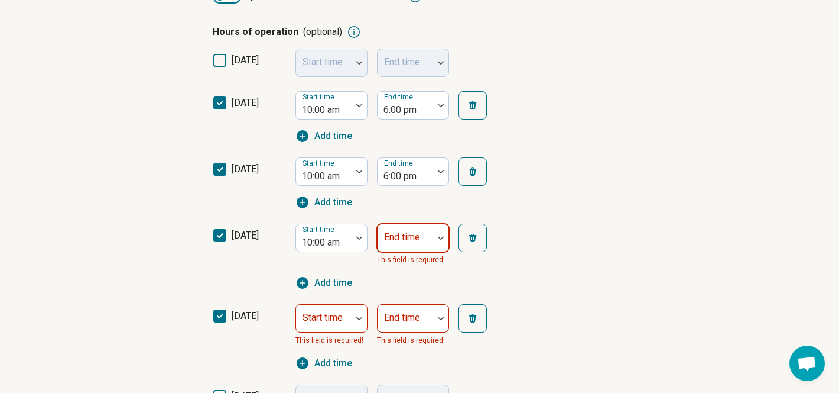
click at [417, 235] on div "End time" at bounding box center [413, 237] width 72 height 28
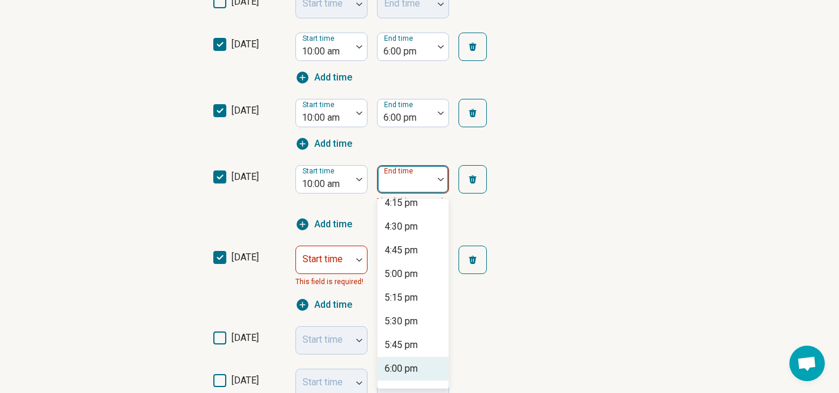
scroll to position [601, 0]
click at [397, 347] on div "6:00 pm" at bounding box center [401, 345] width 33 height 14
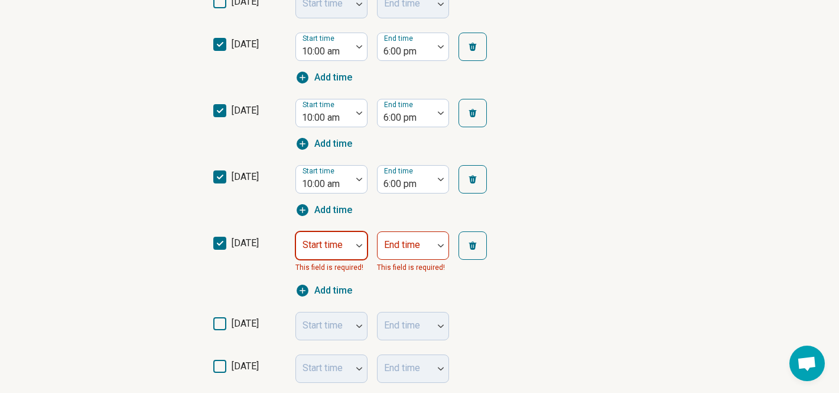
click at [343, 241] on div "Start time" at bounding box center [332, 245] width 72 height 28
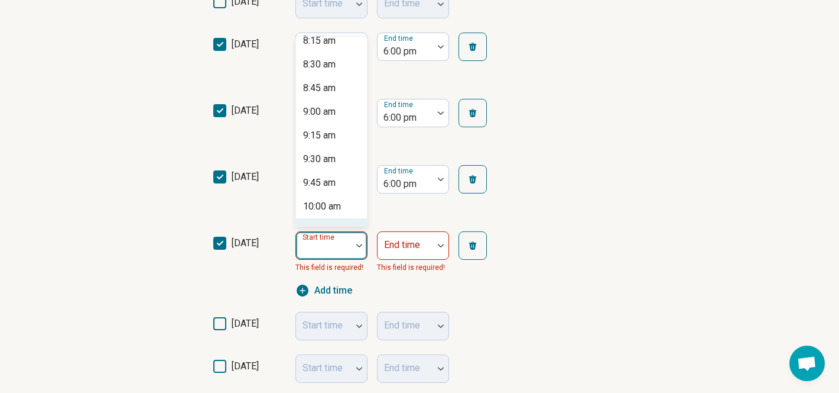
scroll to position [814, 0]
click at [319, 183] on div "10:00 am" at bounding box center [322, 183] width 38 height 14
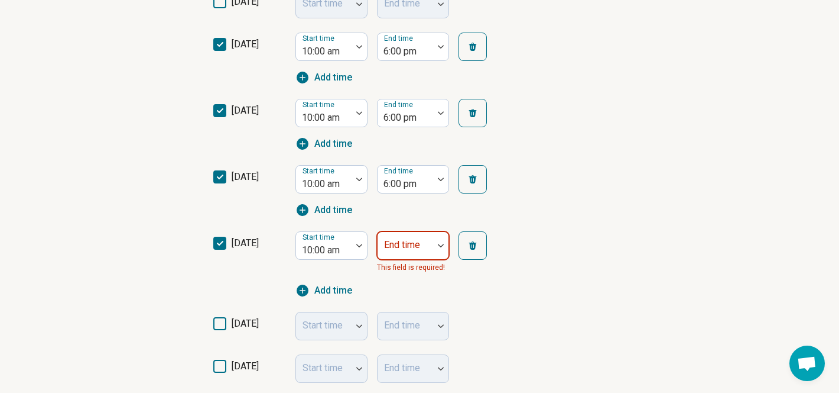
click at [401, 246] on div "End time" at bounding box center [413, 245] width 72 height 28
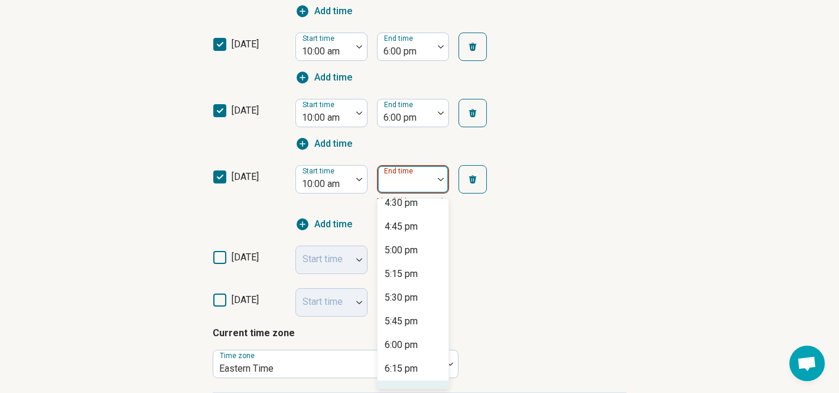
scroll to position [625, 0]
click at [406, 318] on div "6:00 pm" at bounding box center [401, 321] width 33 height 14
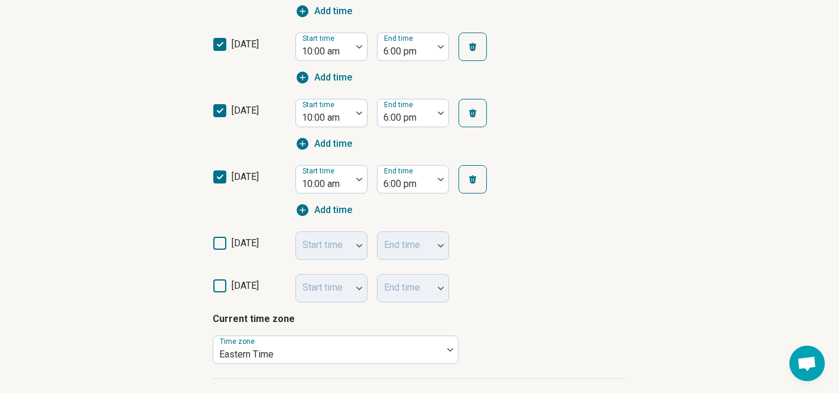
click at [539, 264] on div "friday Start time End time" at bounding box center [420, 245] width 414 height 43
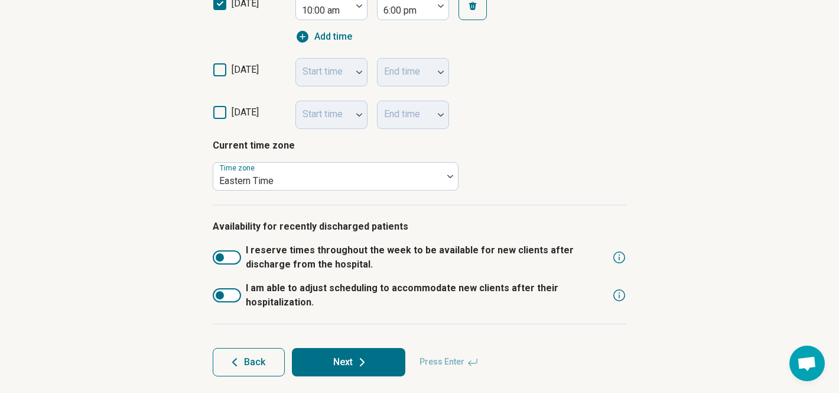
scroll to position [588, 0]
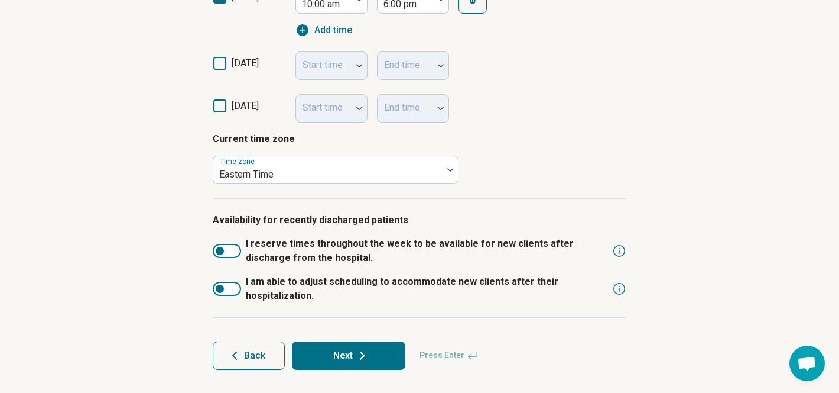
click at [231, 249] on div at bounding box center [227, 251] width 28 height 14
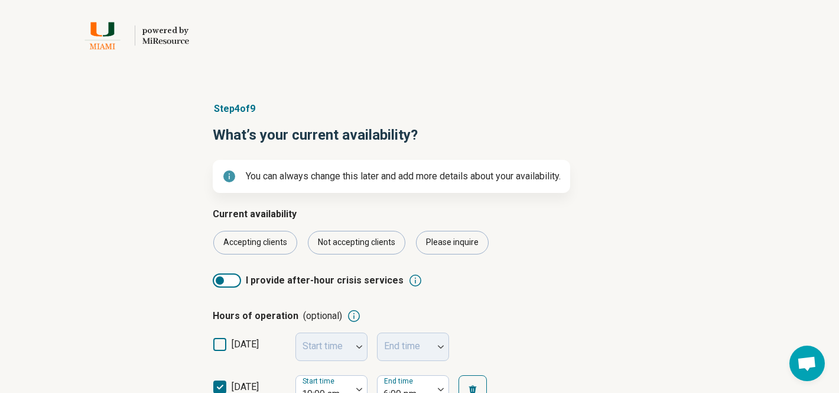
click at [557, 243] on div "Accepting clients Not accepting clients Please inquire" at bounding box center [420, 243] width 414 height 24
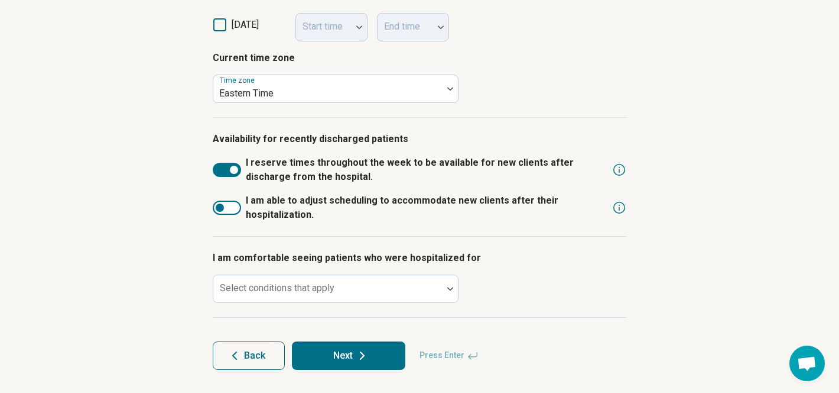
scroll to position [669, 0]
click at [229, 203] on div at bounding box center [227, 207] width 28 height 14
click at [469, 263] on p "I am comfortable seeing patients who were hospitalized for" at bounding box center [420, 258] width 414 height 14
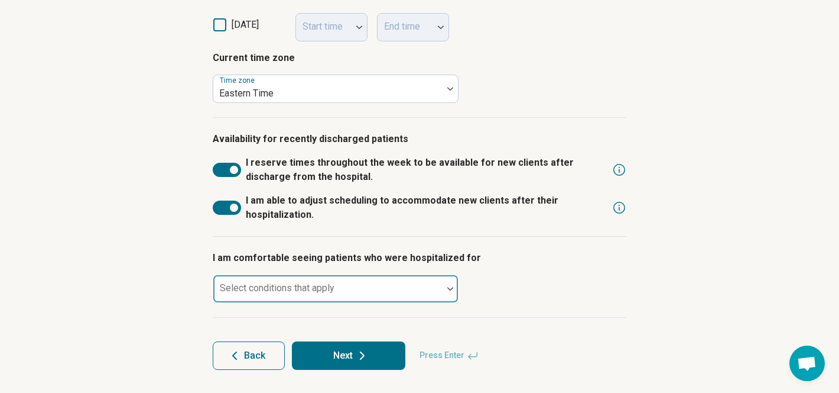
click at [395, 285] on div at bounding box center [328, 293] width 220 height 17
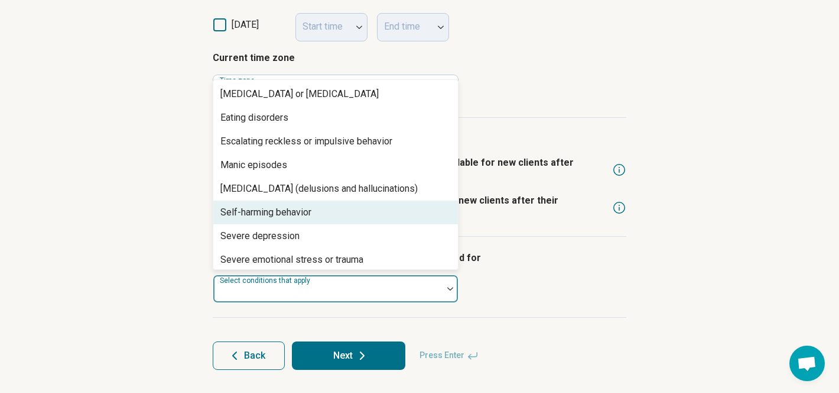
click at [312, 214] on div "Self-harming behavior" at bounding box center [266, 212] width 91 height 14
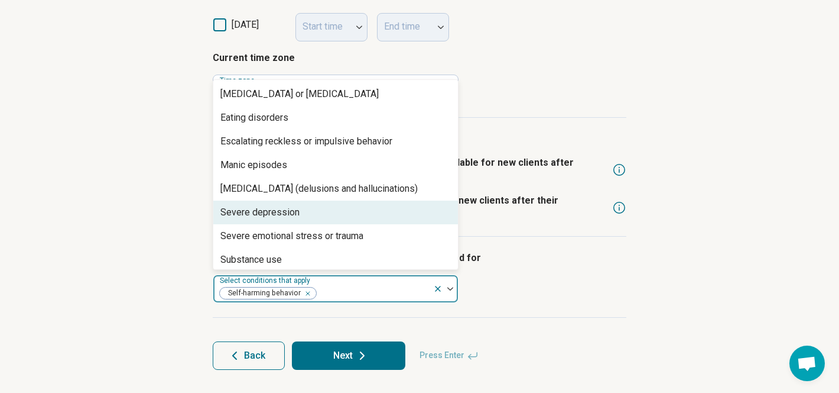
click at [315, 216] on div "Severe depression" at bounding box center [335, 212] width 245 height 24
click at [333, 215] on div "Severe emotional stress or trauma" at bounding box center [292, 212] width 143 height 14
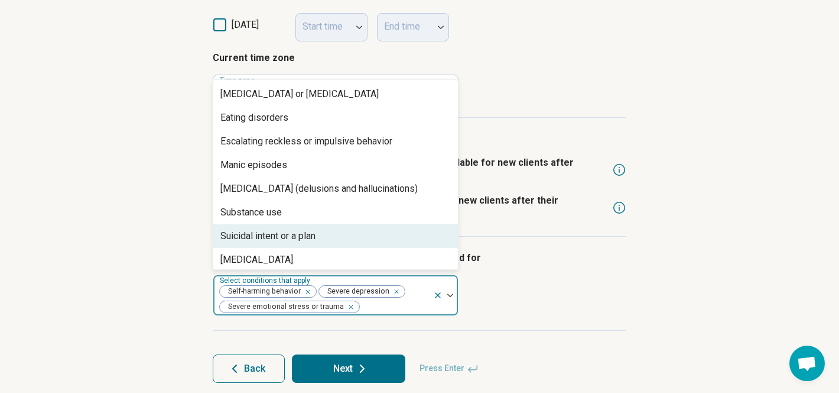
click at [321, 243] on div "Suicidal intent or a plan" at bounding box center [335, 236] width 245 height 24
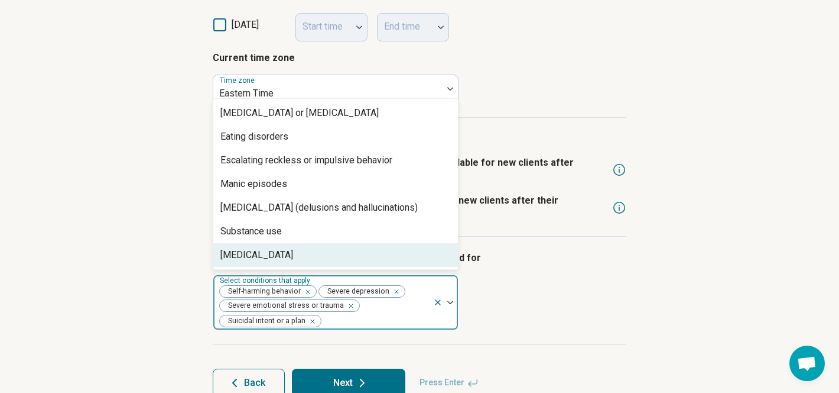
click at [534, 339] on div "I am comfortable seeing patients who were hospitalized for option Suicidal inte…" at bounding box center [420, 290] width 414 height 108
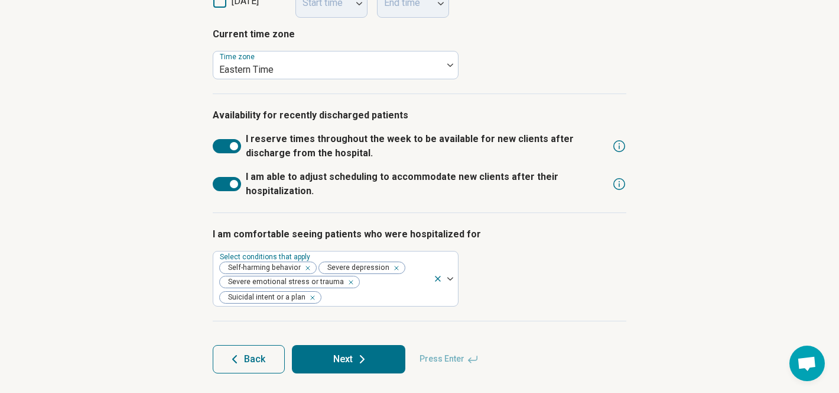
scroll to position [698, 0]
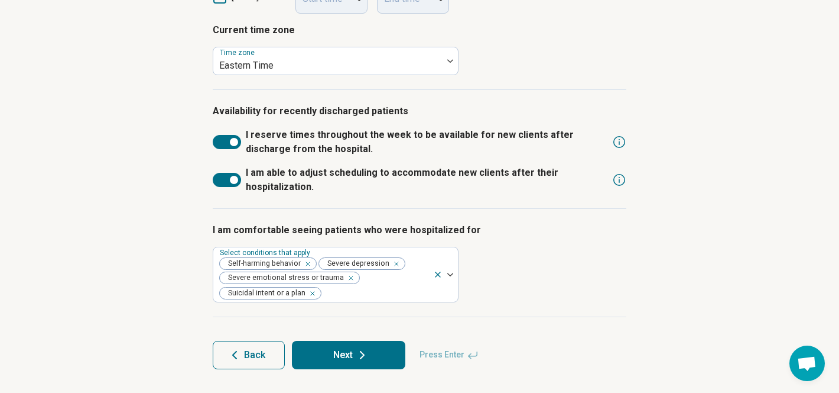
click at [362, 361] on icon at bounding box center [362, 355] width 14 height 14
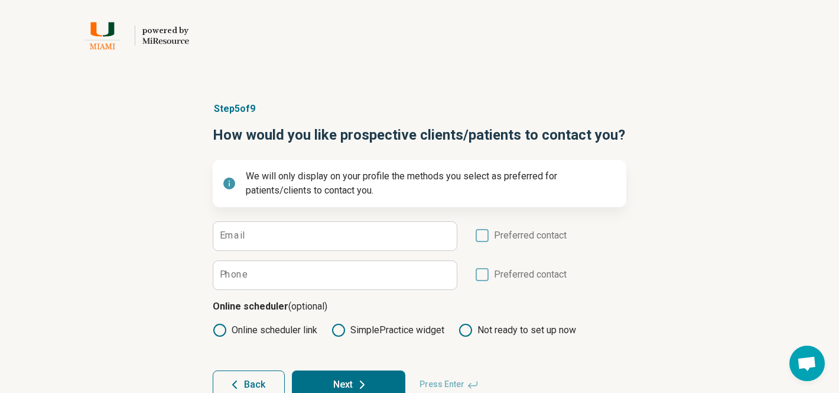
click at [654, 231] on div "Step 5 of 9 How would you like prospective clients/patients to contact you? We …" at bounding box center [419, 250] width 839 height 344
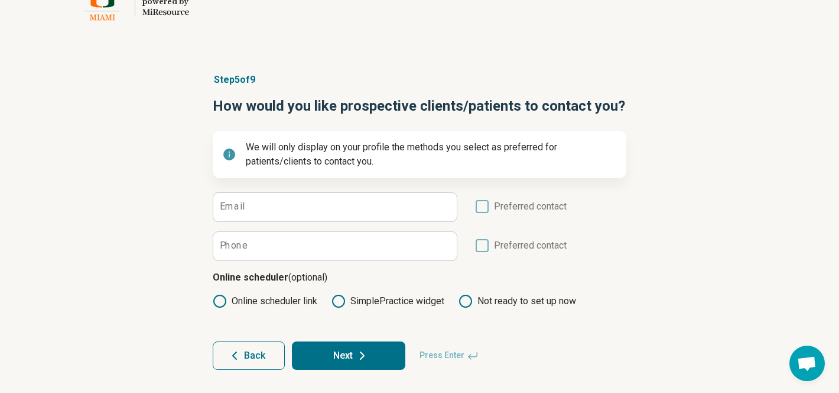
scroll to position [29, 0]
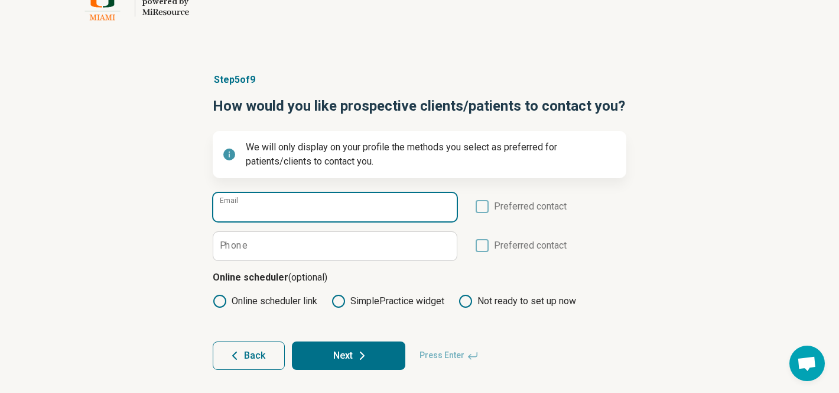
click at [365, 206] on input "Email" at bounding box center [335, 207] width 244 height 28
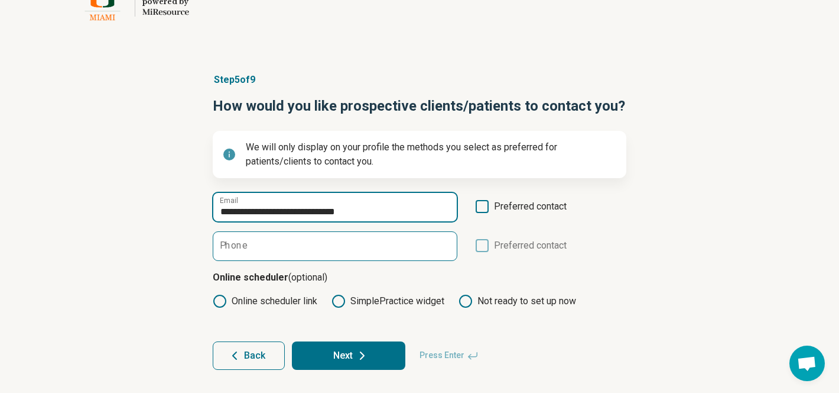
type input "**********"
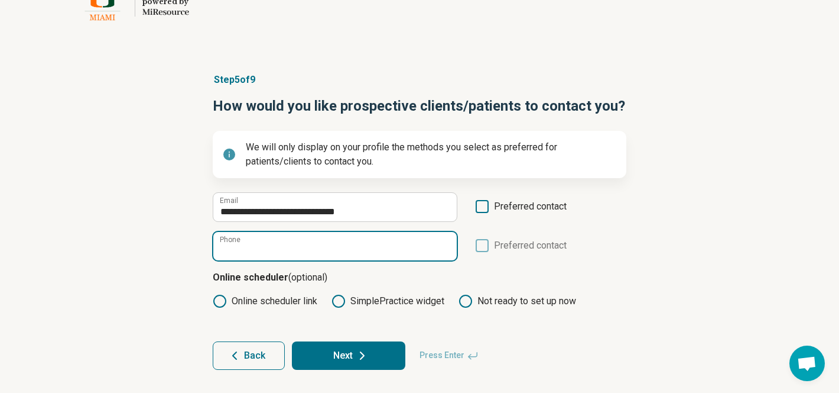
click at [355, 242] on input "Phone" at bounding box center [335, 246] width 244 height 28
type input "**********"
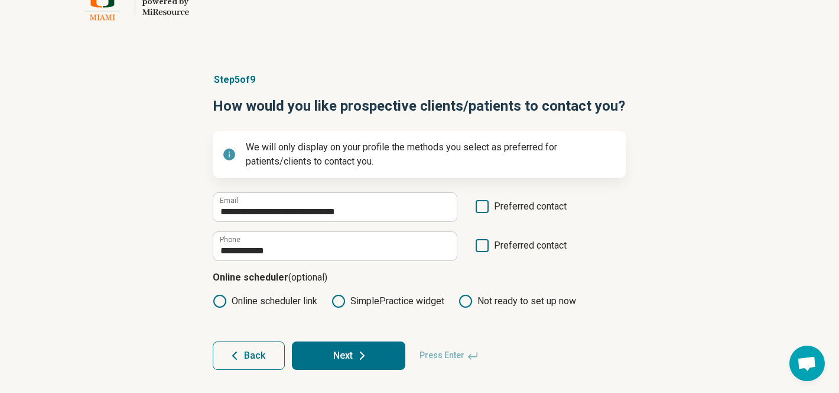
click at [484, 204] on icon at bounding box center [482, 206] width 13 height 13
click at [479, 247] on icon at bounding box center [482, 245] width 13 height 13
click at [391, 277] on p "Online scheduler (optional)" at bounding box center [420, 277] width 414 height 14
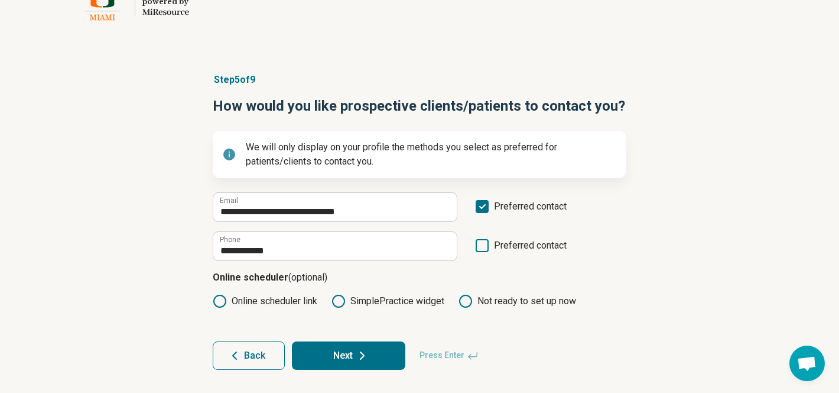
click at [355, 358] on icon at bounding box center [362, 355] width 14 height 14
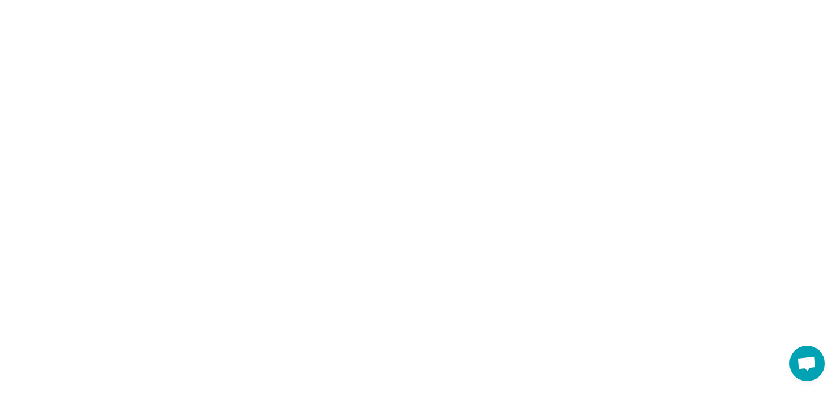
scroll to position [0, 0]
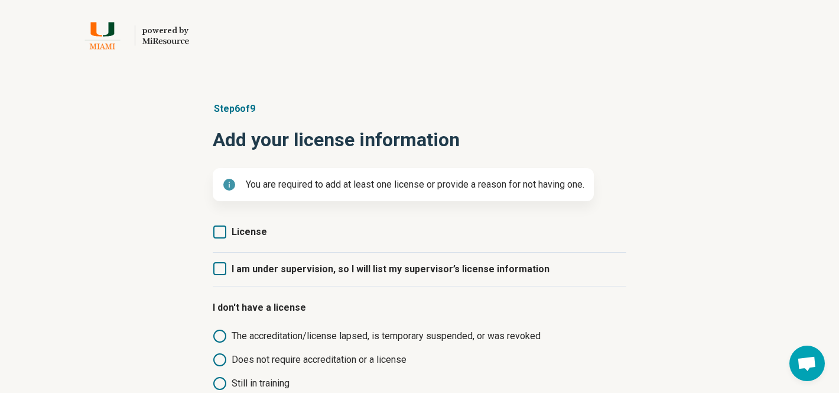
click at [465, 238] on div "License" at bounding box center [420, 233] width 414 height 37
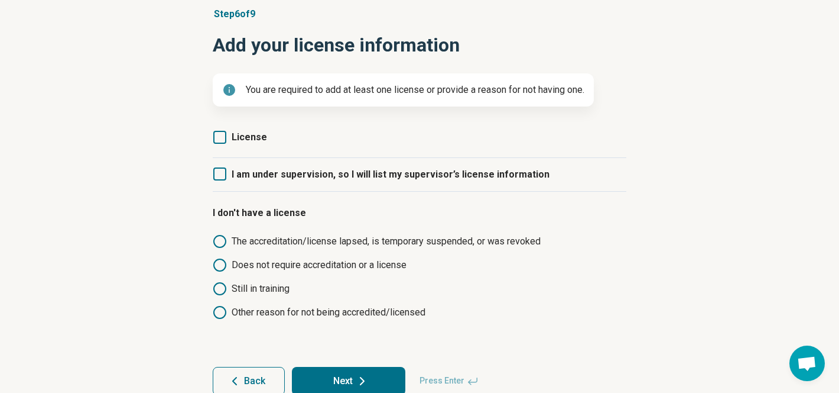
scroll to position [118, 0]
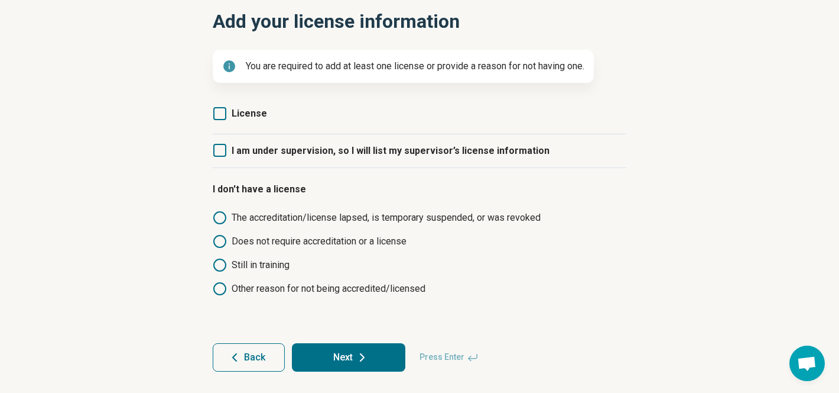
click at [219, 115] on icon at bounding box center [219, 113] width 13 height 13
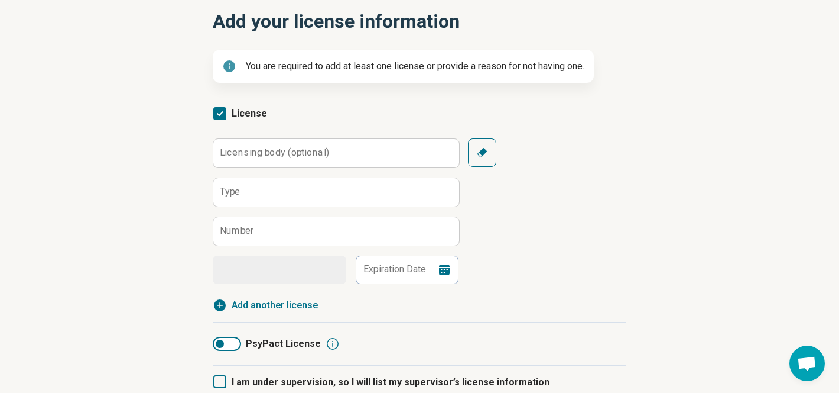
scroll to position [6, 0]
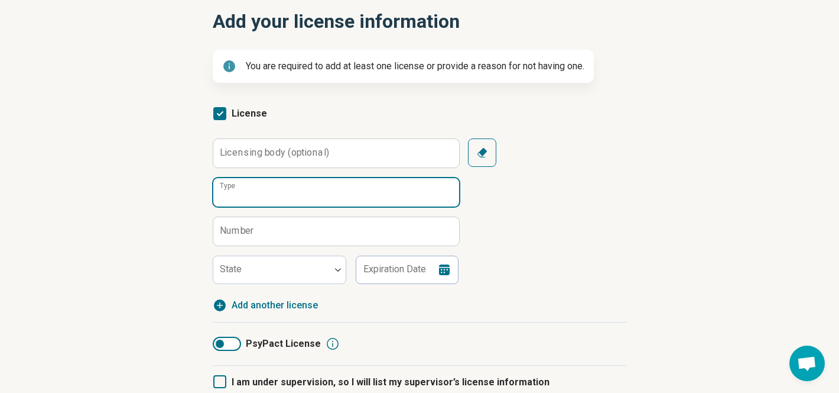
click at [353, 205] on input "Type" at bounding box center [336, 192] width 246 height 28
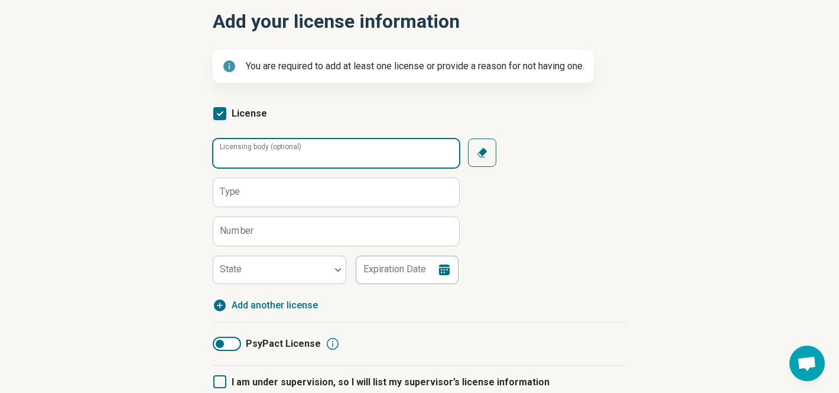
click at [347, 155] on input "Licensing body (optional)" at bounding box center [336, 153] width 246 height 28
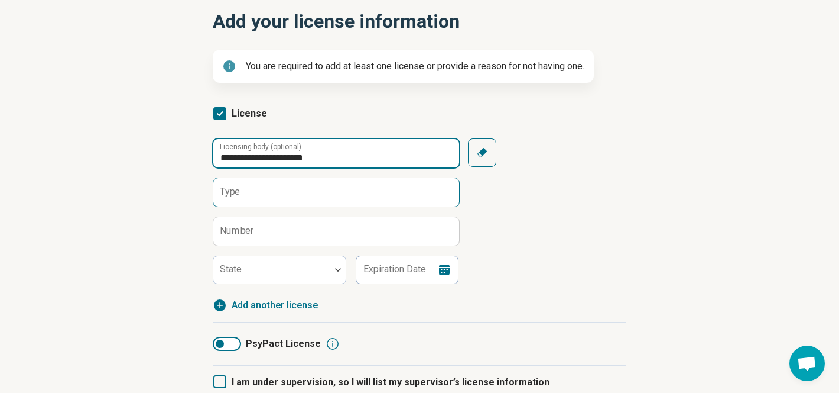
type input "**********"
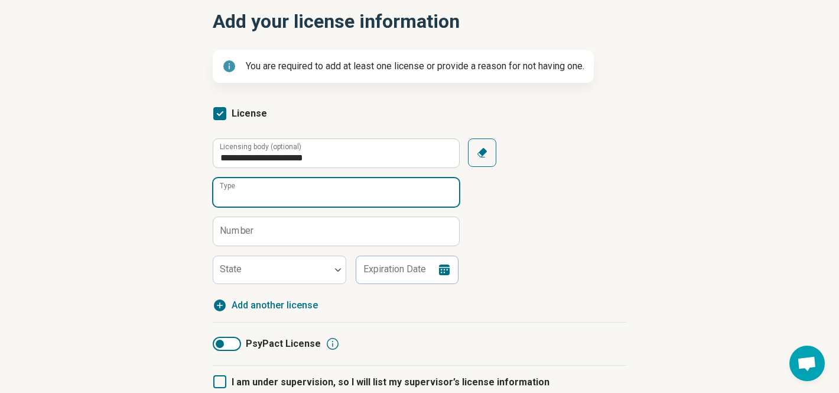
click at [311, 198] on input "Type" at bounding box center [336, 192] width 246 height 28
type input "****"
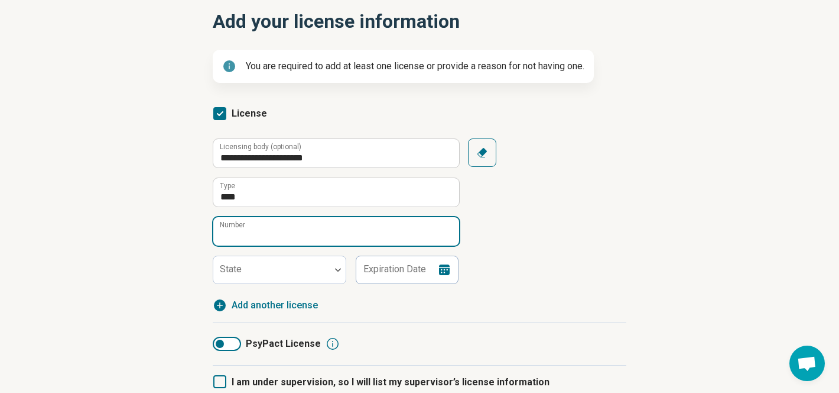
click at [290, 238] on input "Number" at bounding box center [336, 231] width 246 height 28
type input "*****"
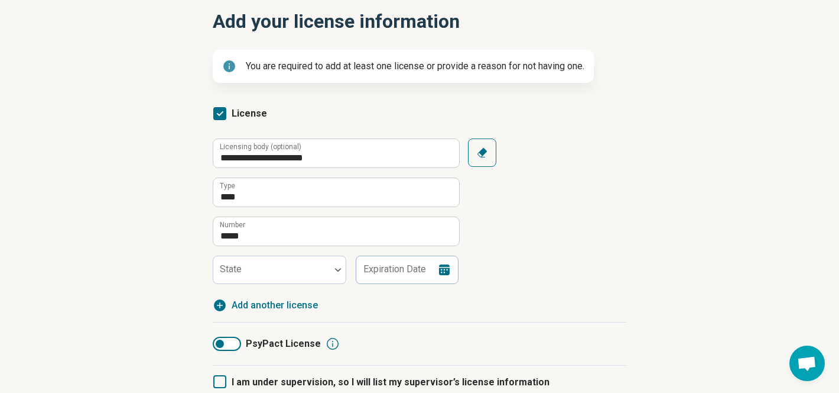
click at [326, 281] on div "**********" at bounding box center [420, 225] width 414 height 174
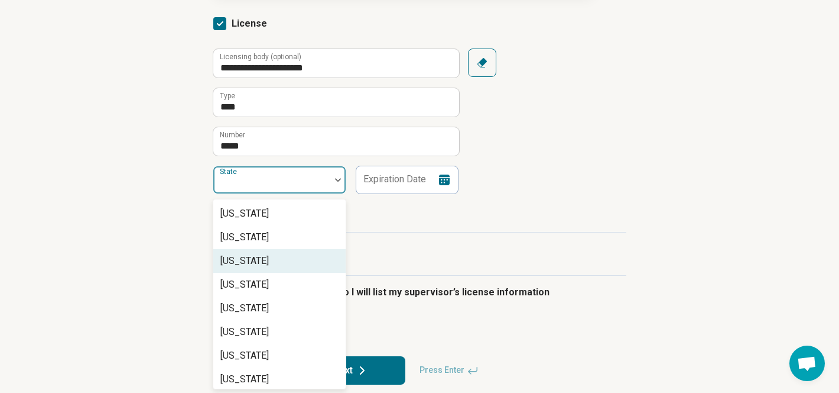
scroll to position [209, 0]
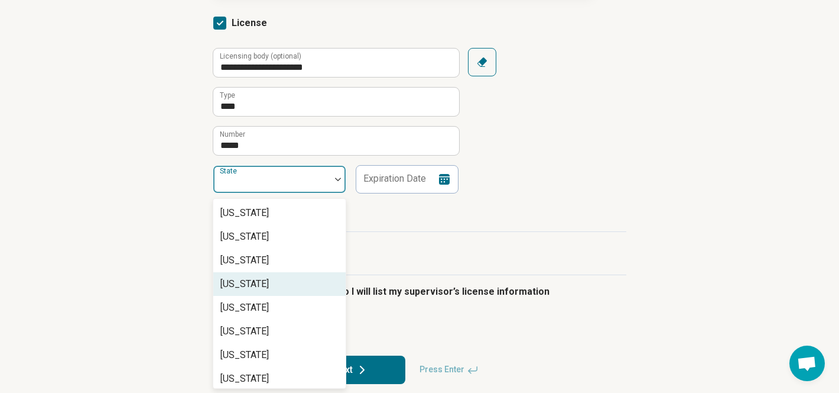
type input "*"
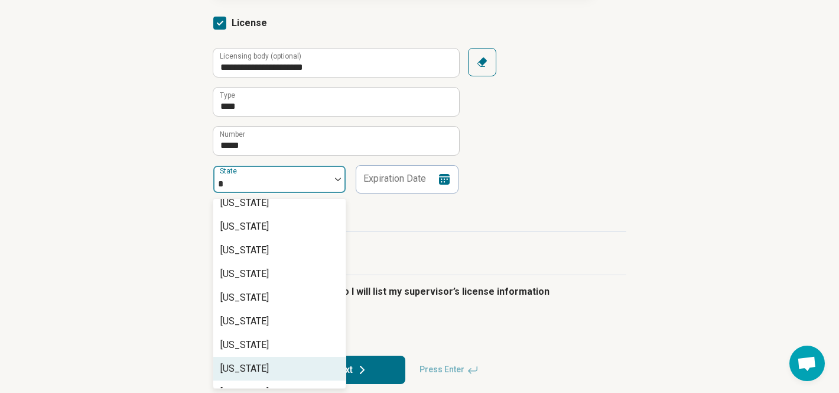
scroll to position [105, 0]
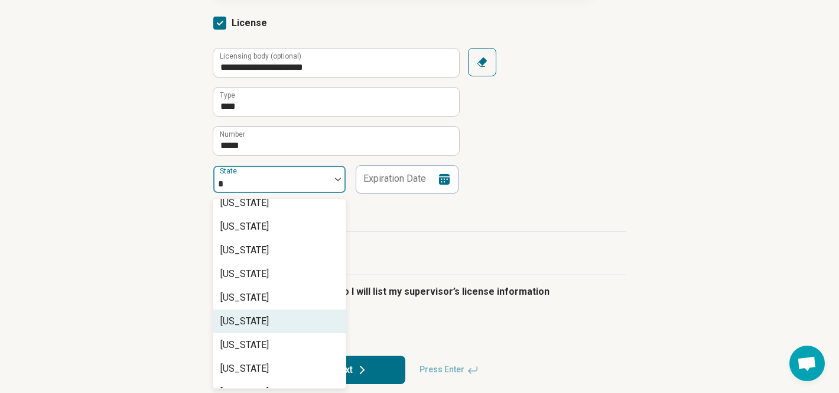
click at [228, 323] on div "Florida" at bounding box center [245, 321] width 48 height 14
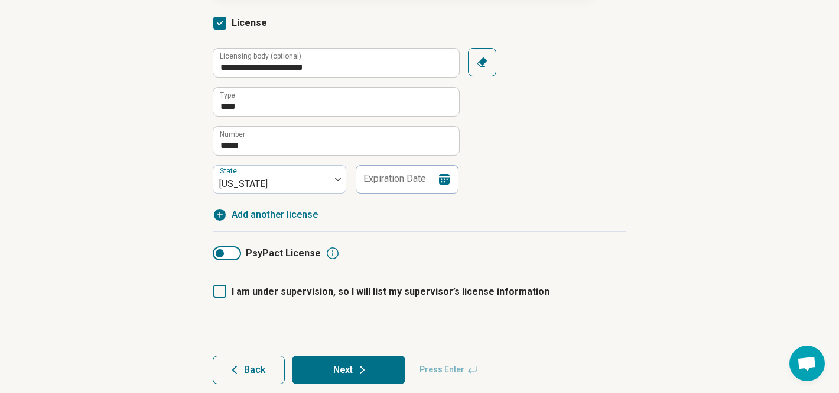
click at [450, 177] on icon at bounding box center [444, 179] width 14 height 14
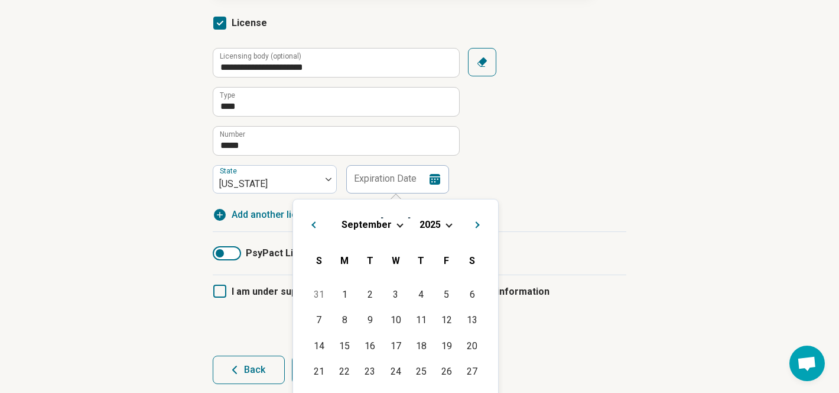
click at [396, 230] on div "September 2025 September 2025 S M T W T F S" at bounding box center [396, 243] width 186 height 69
click at [397, 224] on span "Choose Date" at bounding box center [400, 224] width 7 height 7
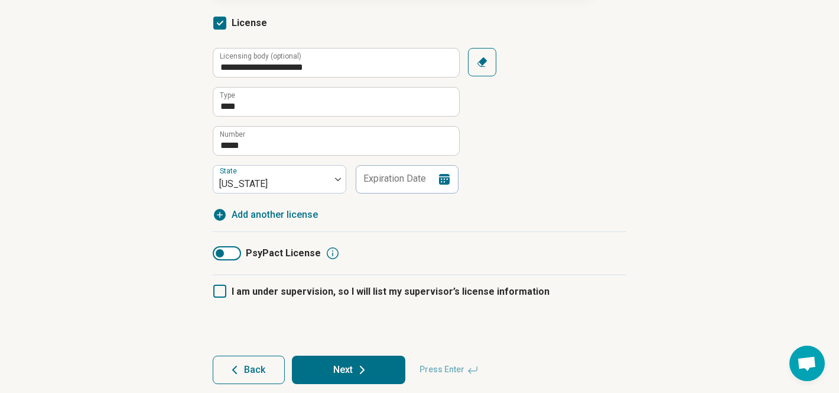
click at [161, 267] on div "**********" at bounding box center [419, 138] width 839 height 538
click at [397, 178] on input "Expiration Date" at bounding box center [406, 179] width 103 height 28
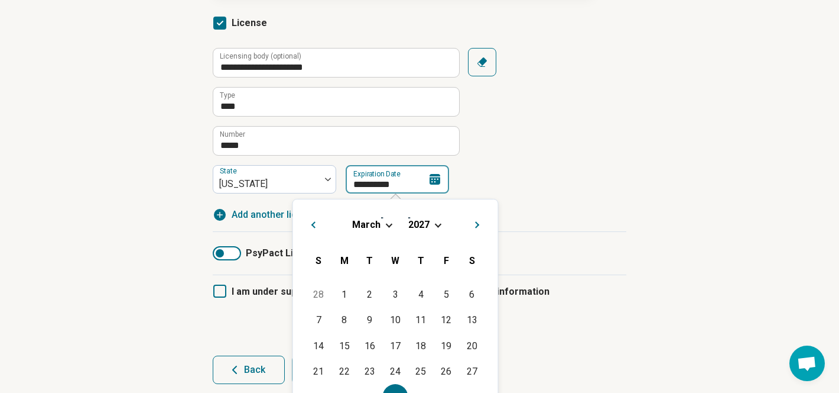
type input "**********"
click at [626, 168] on div "**********" at bounding box center [420, 120] width 414 height 145
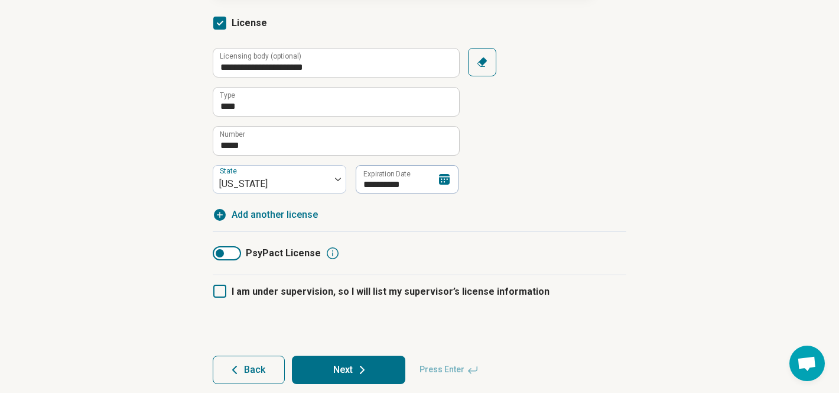
scroll to position [223, 0]
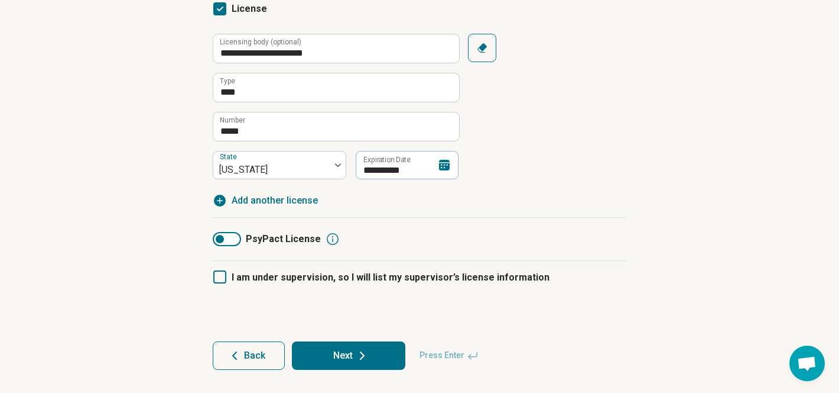
click at [371, 349] on button "Next" at bounding box center [349, 355] width 114 height 28
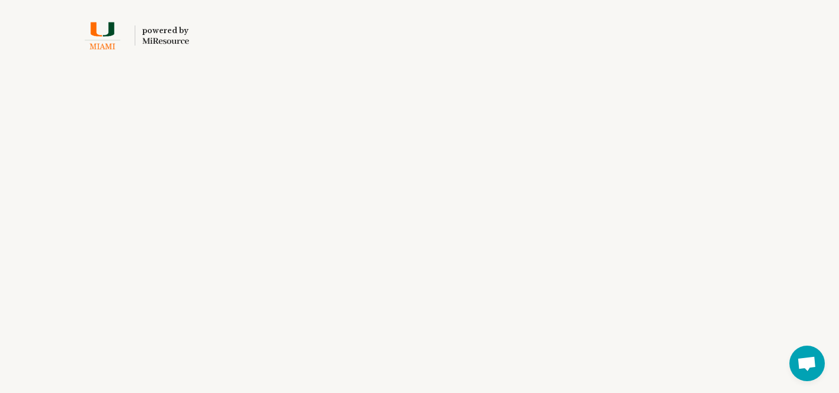
scroll to position [0, 0]
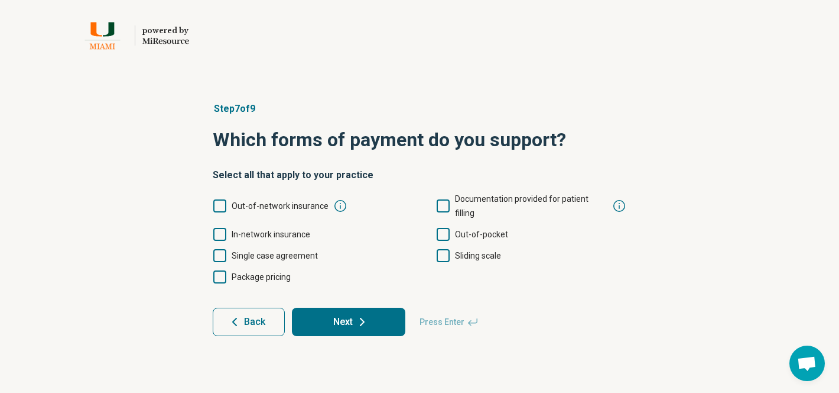
click at [445, 228] on icon at bounding box center [443, 234] width 13 height 13
click at [227, 199] on label "Out-of-network insurance" at bounding box center [271, 206] width 116 height 14
click at [221, 270] on icon at bounding box center [219, 276] width 13 height 13
click at [347, 308] on button "Next" at bounding box center [349, 321] width 114 height 28
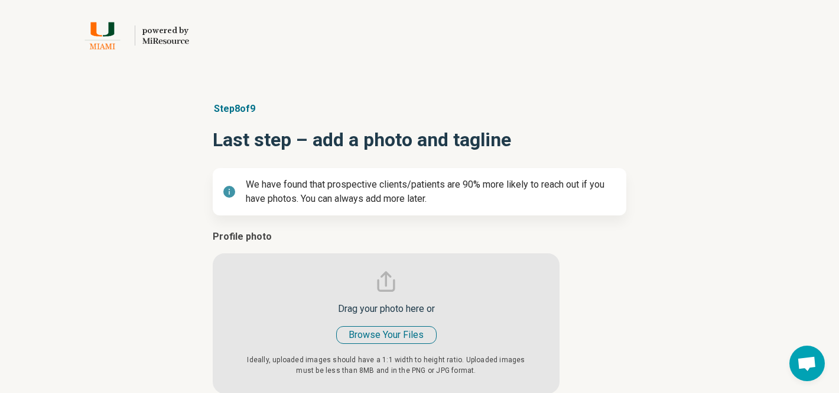
click at [566, 266] on div "Profile photo Drag your photo here or Browse Your Files Ideally, uploaded image…" at bounding box center [420, 311] width 414 height 164
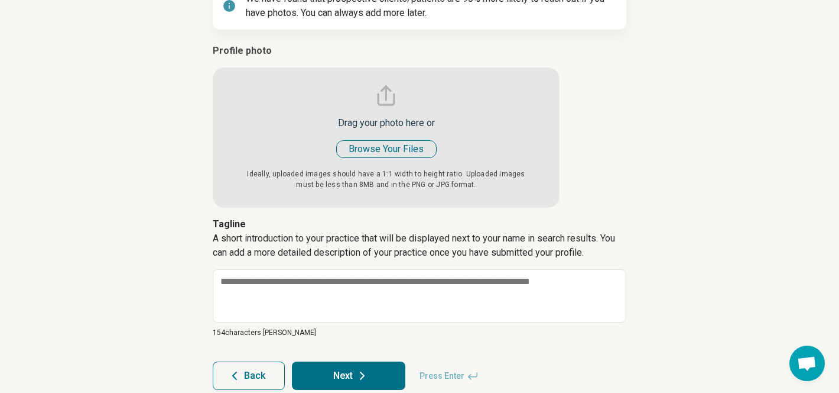
scroll to position [183, 0]
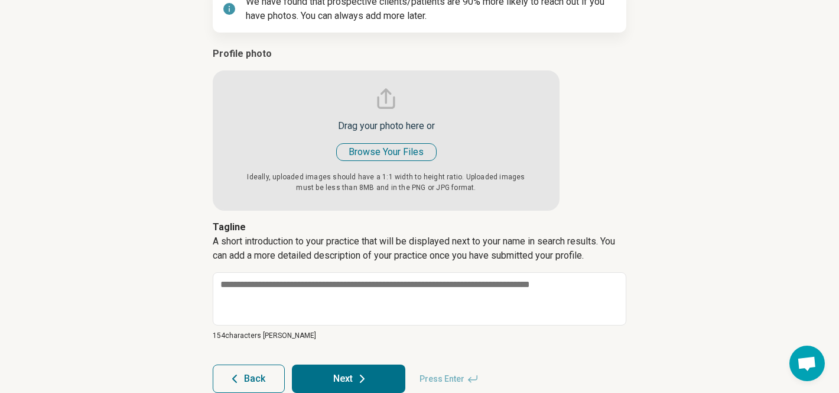
type input "**********"
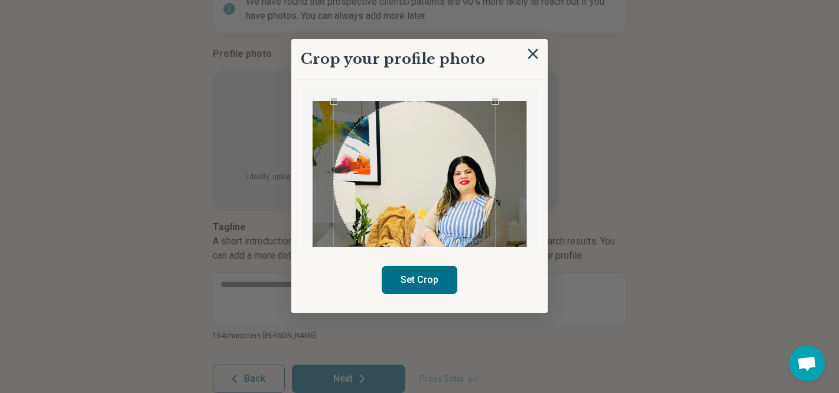
click at [449, 152] on div "Use the arrow keys to move the crop selection area" at bounding box center [415, 182] width 162 height 162
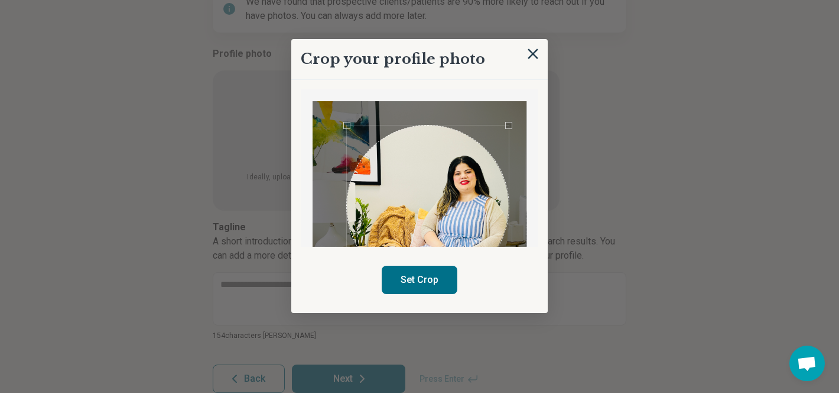
click at [474, 228] on div "Use the arrow keys to move the crop selection area" at bounding box center [428, 206] width 162 height 162
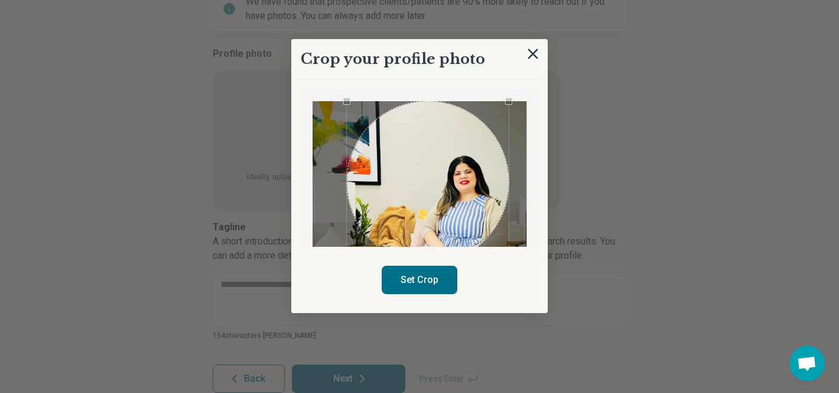
click at [474, 185] on div "Use the arrow keys to move the crop selection area" at bounding box center [428, 182] width 162 height 162
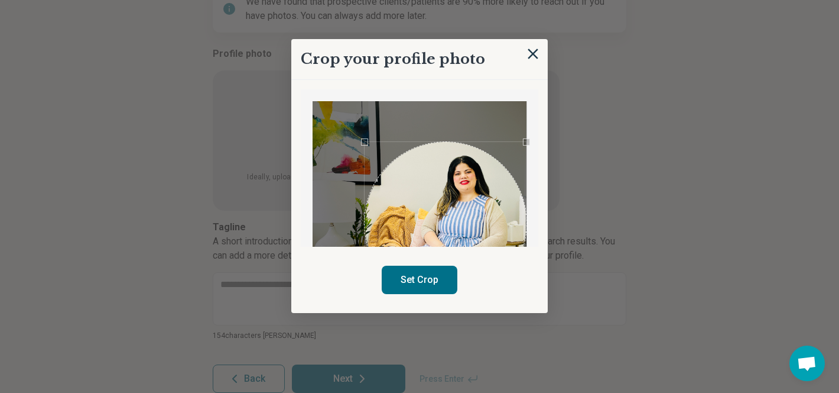
click at [471, 263] on div "Crop your profile photo Set Crop" at bounding box center [419, 176] width 257 height 274
click at [426, 274] on button "Set Crop" at bounding box center [420, 279] width 76 height 28
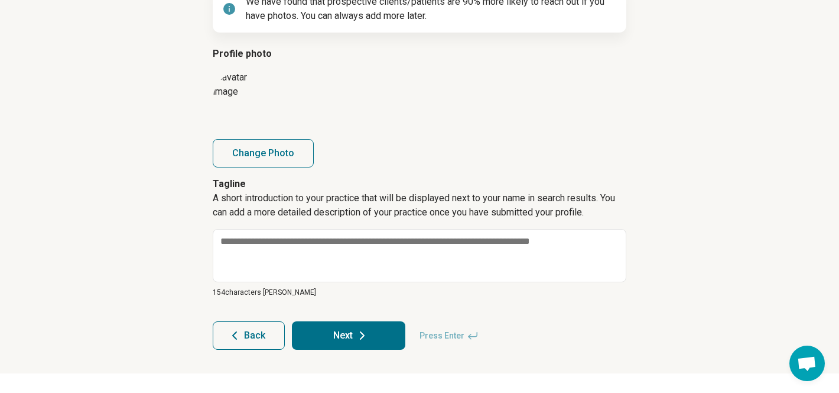
click at [257, 157] on button "Change Photo" at bounding box center [263, 153] width 101 height 28
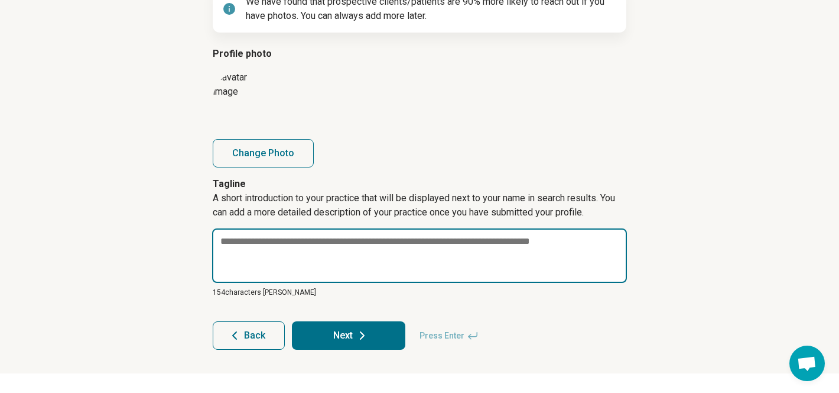
click at [370, 249] on textarea at bounding box center [419, 255] width 415 height 54
paste textarea "**********"
type textarea "*"
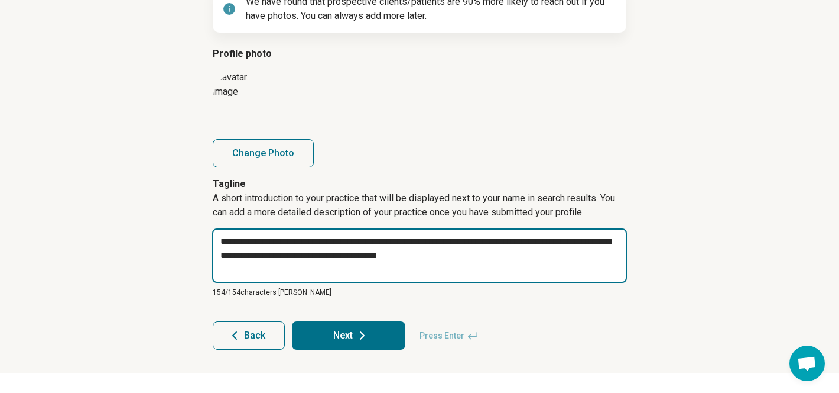
drag, startPoint x: 403, startPoint y: 245, endPoint x: 445, endPoint y: 289, distance: 60.2
click at [445, 289] on div "**********" at bounding box center [420, 263] width 414 height 69
click at [490, 270] on textarea "**********" at bounding box center [419, 255] width 415 height 54
drag, startPoint x: 502, startPoint y: 259, endPoint x: 510, endPoint y: 281, distance: 23.7
click at [510, 281] on textarea "**********" at bounding box center [419, 255] width 415 height 54
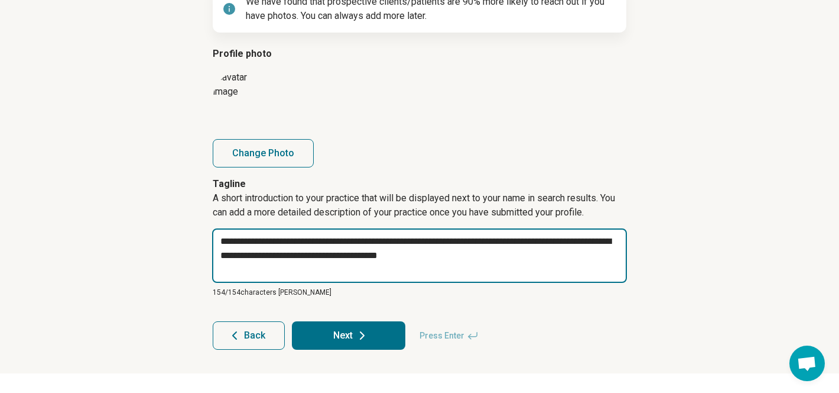
type textarea "**********"
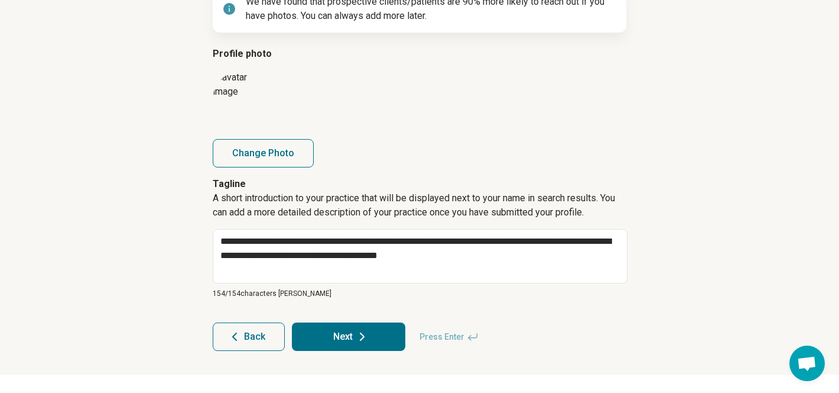
click at [510, 282] on div "**********" at bounding box center [420, 264] width 414 height 70
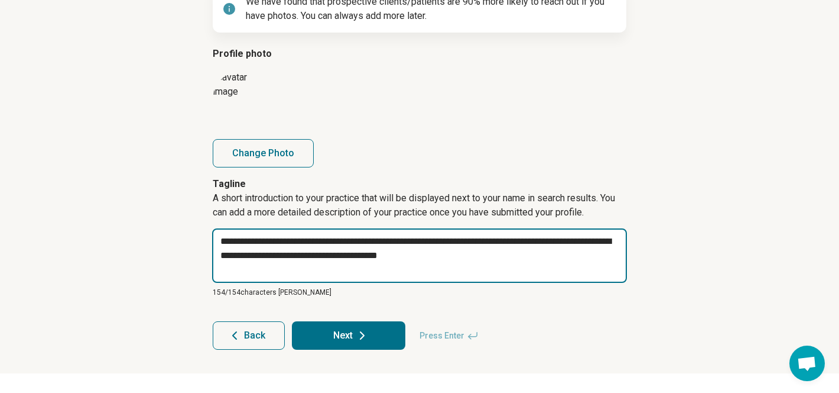
click at [507, 257] on textarea "**********" at bounding box center [419, 255] width 415 height 54
drag, startPoint x: 507, startPoint y: 258, endPoint x: 212, endPoint y: 214, distance: 298.2
click at [212, 214] on article "**********" at bounding box center [420, 134] width 452 height 478
type textarea "*"
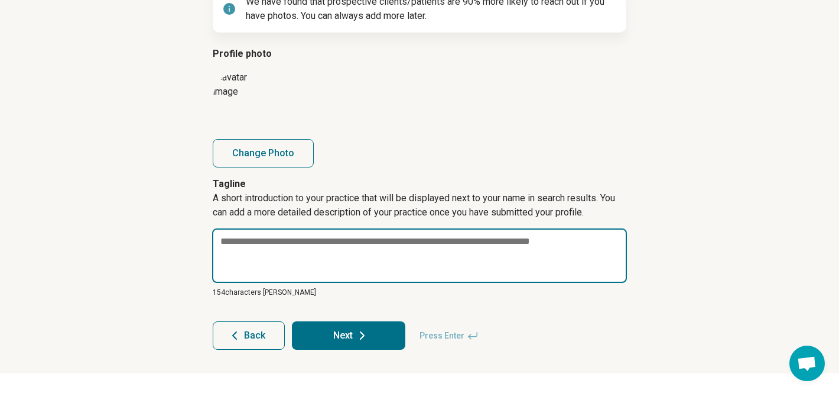
paste textarea "**********"
type textarea "*"
type textarea "**********"
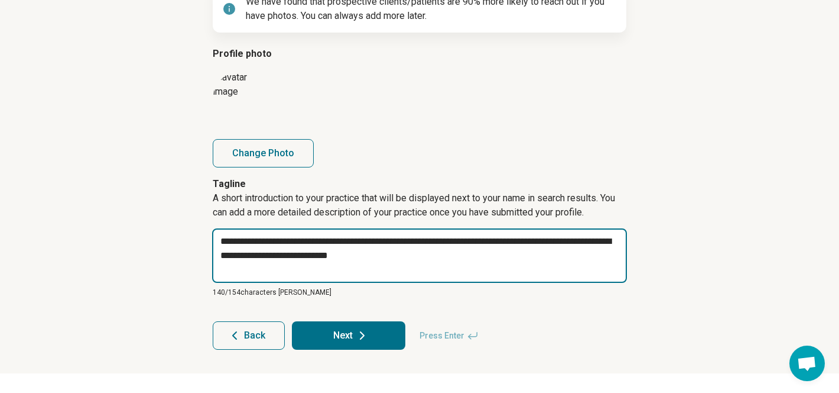
click at [329, 237] on textarea "**********" at bounding box center [419, 255] width 415 height 54
click at [507, 243] on textarea "**********" at bounding box center [419, 255] width 415 height 54
type textarea "*"
type textarea "**********"
type textarea "*"
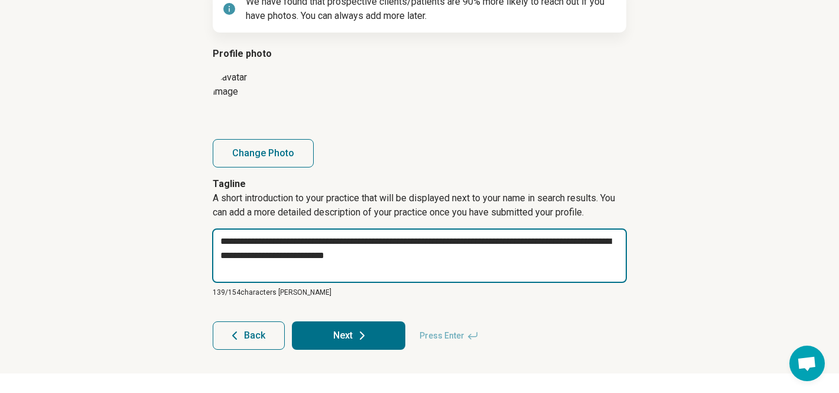
type textarea "**********"
type textarea "*"
type textarea "**********"
type textarea "*"
type textarea "**********"
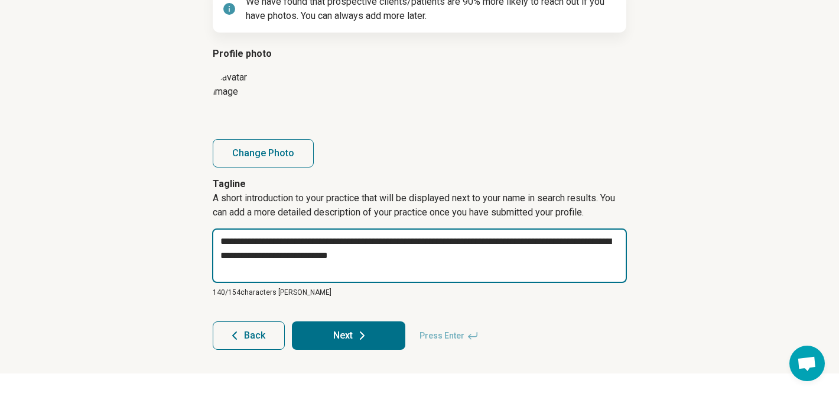
type textarea "*"
type textarea "**********"
type textarea "*"
type textarea "**********"
click at [429, 257] on textarea "**********" at bounding box center [419, 255] width 415 height 54
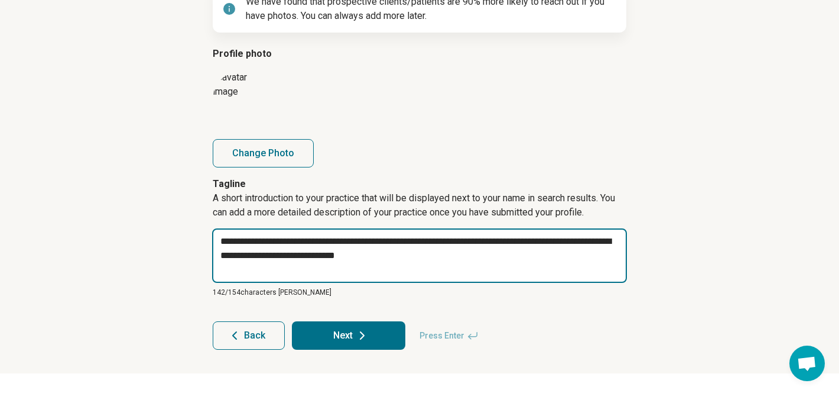
type textarea "*"
type textarea "**********"
type textarea "*"
type textarea "**********"
type textarea "*"
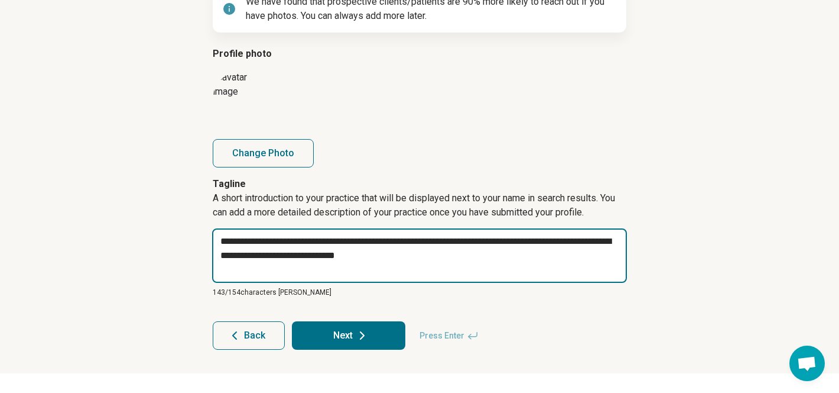
type textarea "**********"
type textarea "*"
type textarea "**********"
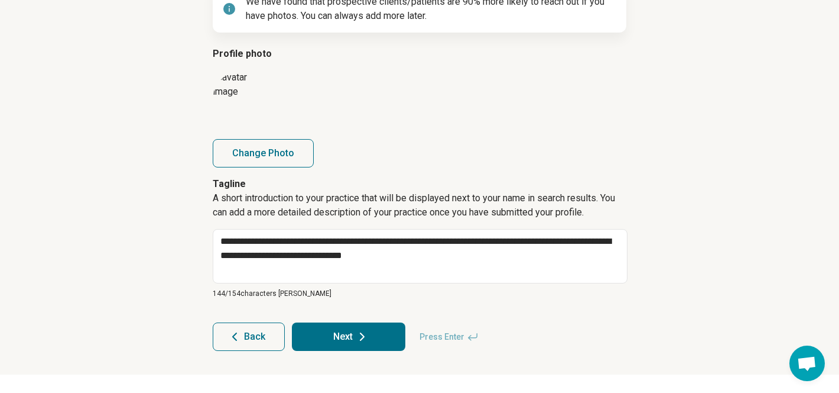
click at [414, 295] on p "144/ 154 characters max" at bounding box center [420, 293] width 414 height 11
click at [377, 339] on button "Next" at bounding box center [349, 336] width 114 height 28
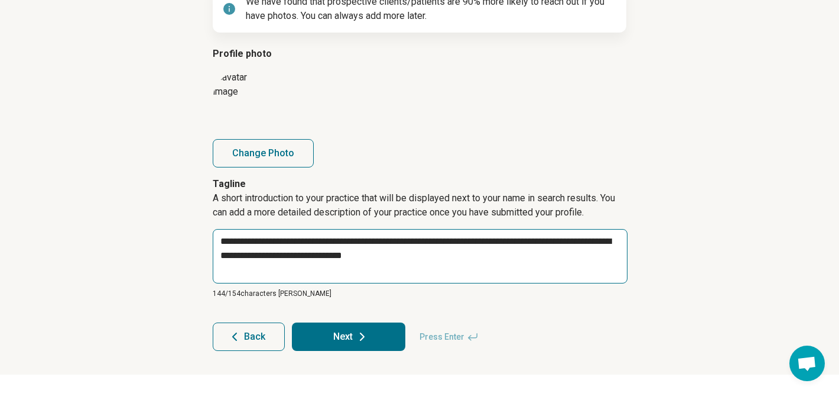
type textarea "*"
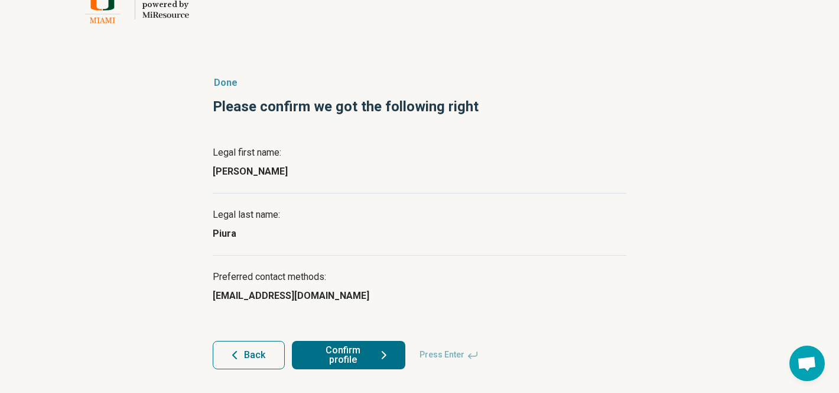
scroll to position [25, 0]
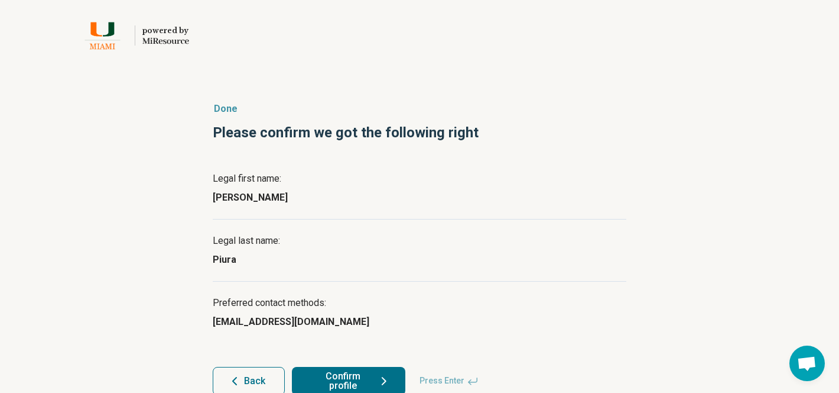
click at [604, 207] on div "Legal first name: Katie" at bounding box center [420, 187] width 414 height 61
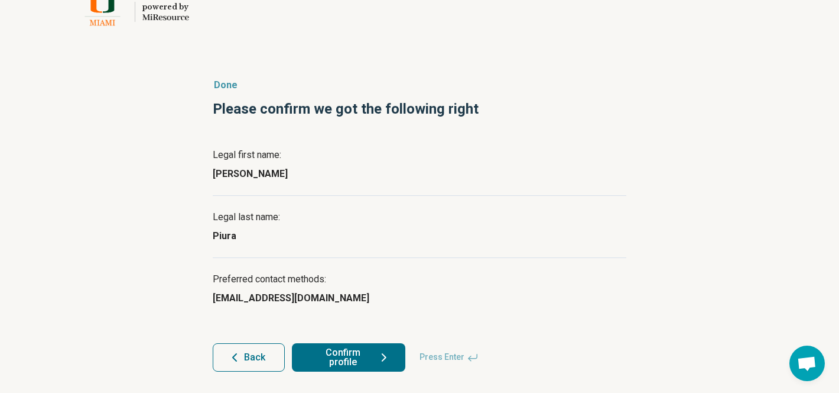
scroll to position [25, 0]
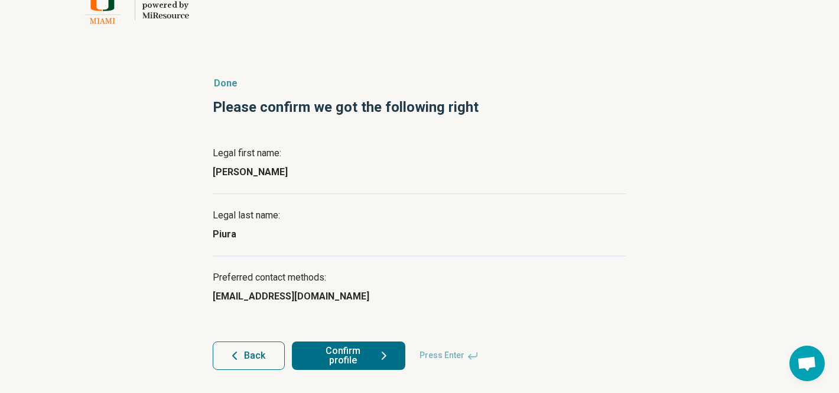
click at [355, 356] on button "Confirm profile" at bounding box center [349, 355] width 114 height 28
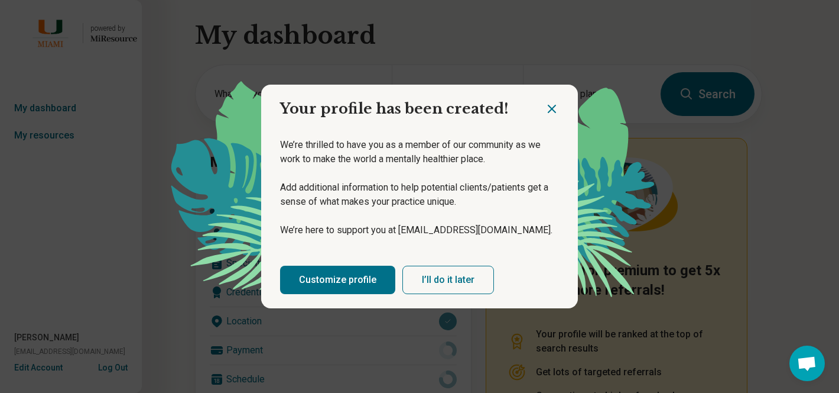
click at [438, 281] on button "I’ll do it later" at bounding box center [449, 279] width 92 height 28
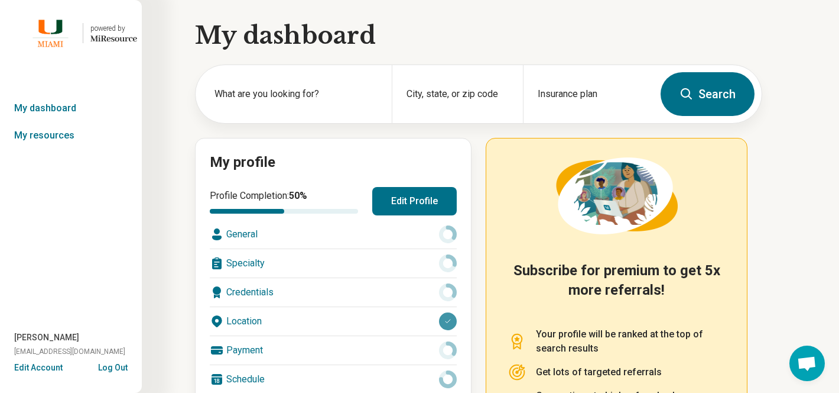
click at [408, 157] on h2 "My profile" at bounding box center [333, 163] width 247 height 20
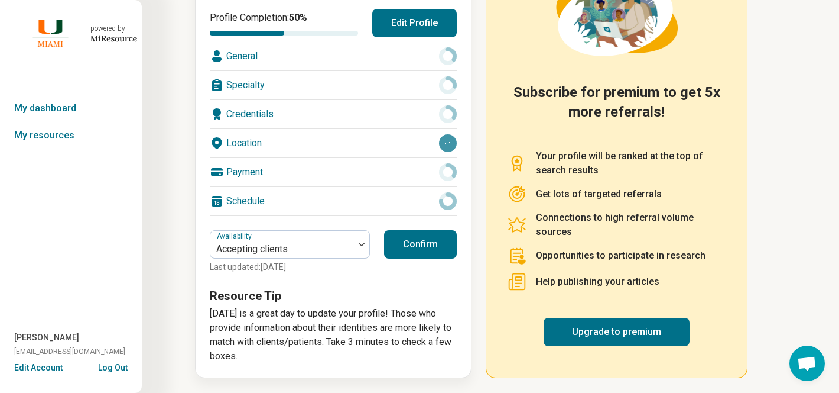
scroll to position [179, 0]
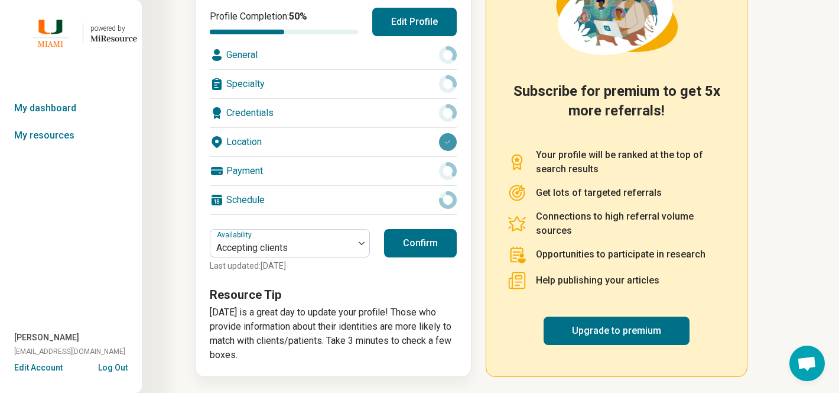
click at [424, 239] on button "Confirm" at bounding box center [420, 243] width 73 height 28
click at [638, 331] on link "Upgrade to premium" at bounding box center [617, 330] width 146 height 28
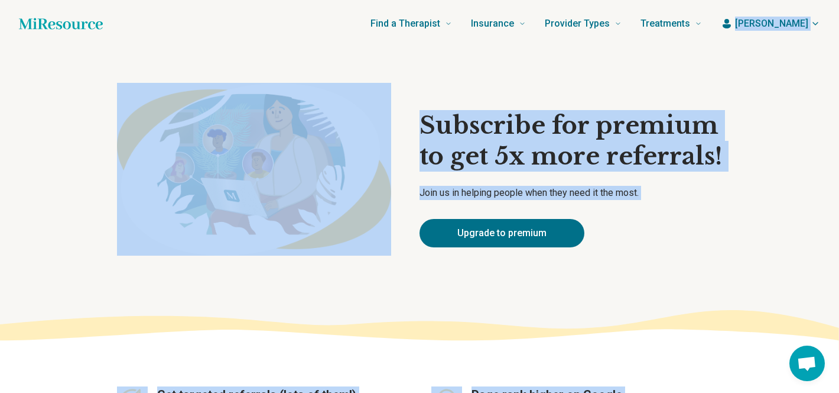
drag, startPoint x: 722, startPoint y: 215, endPoint x: 801, endPoint y: -85, distance: 309.4
click at [361, 15] on div "Find a Therapist Mental Health Conditions [MEDICAL_DATA] Anxiety [MEDICAL_DATA]…" at bounding box center [412, 23] width 581 height 47
